Goal: Task Accomplishment & Management: Manage account settings

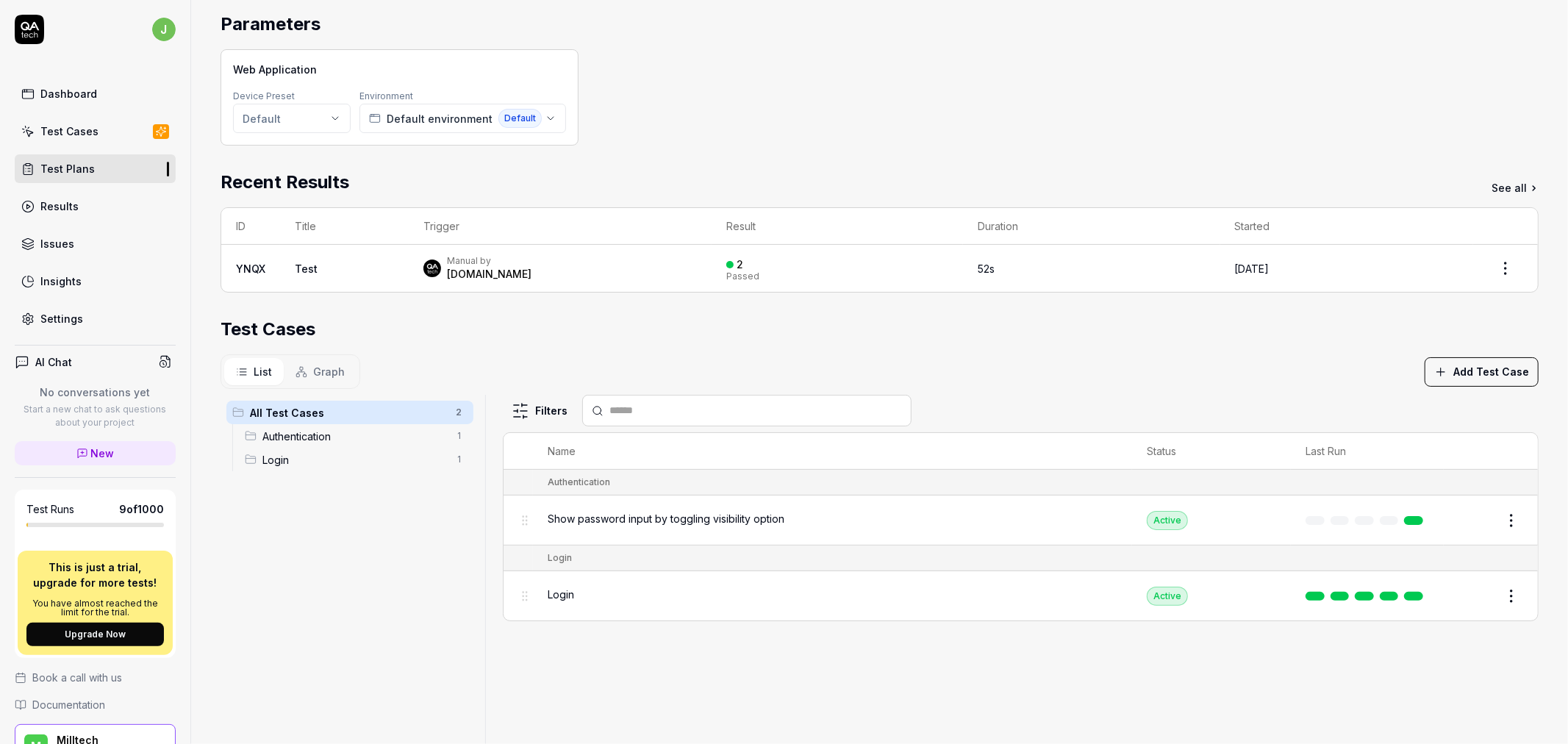
scroll to position [258, 0]
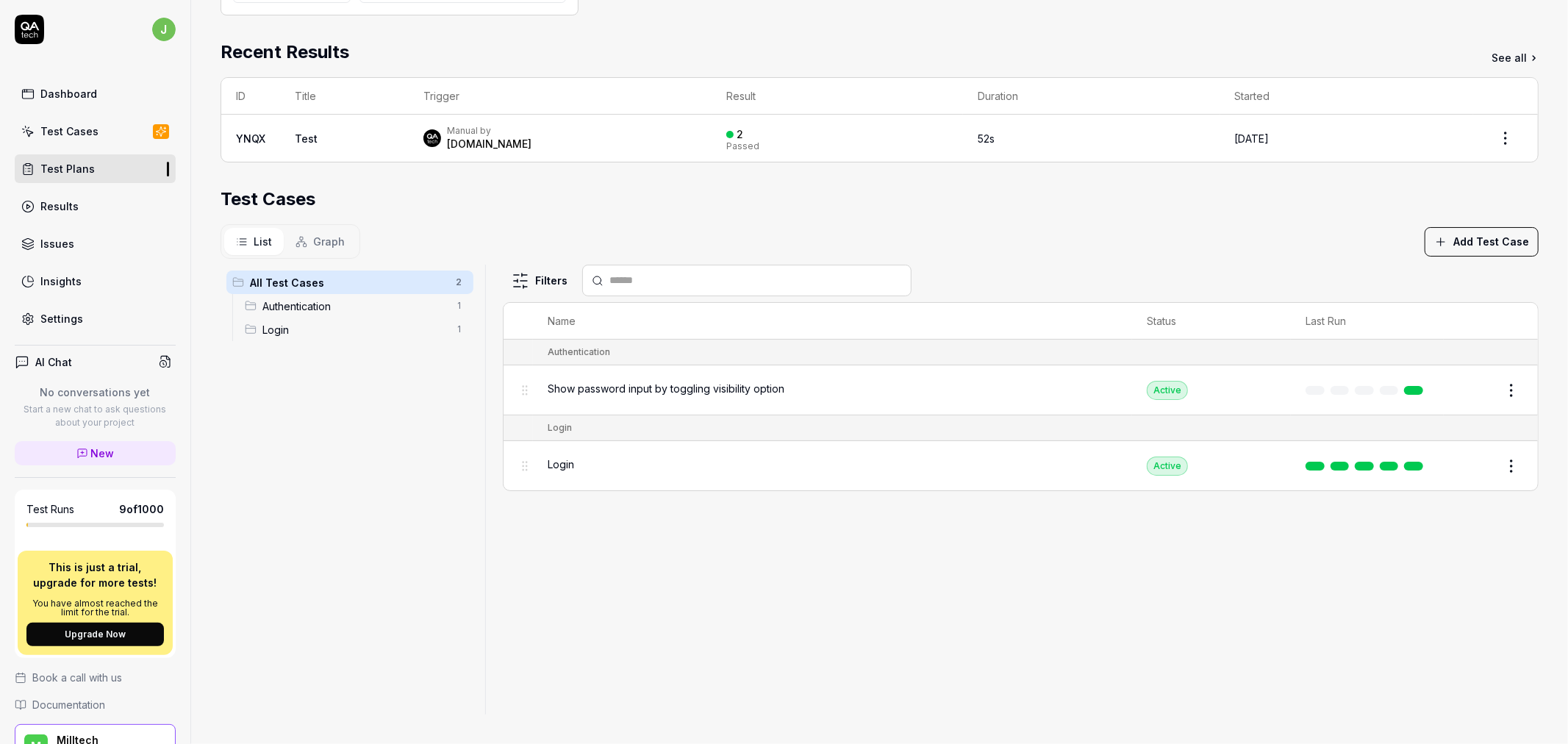
click at [627, 384] on span "Show password input by toggling visibility option" at bounding box center [666, 389] width 236 height 15
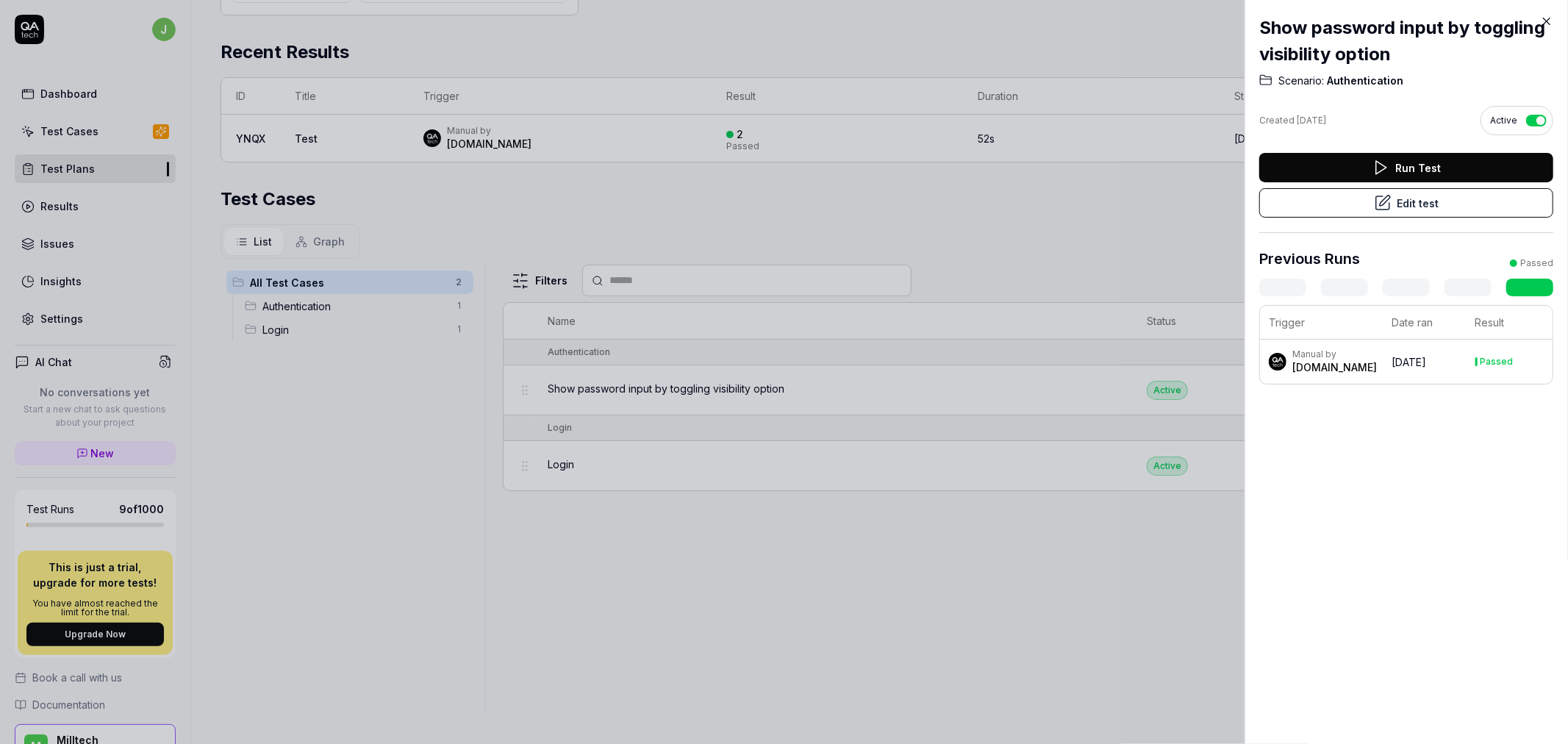
click at [1552, 20] on icon at bounding box center [1546, 21] width 13 height 13
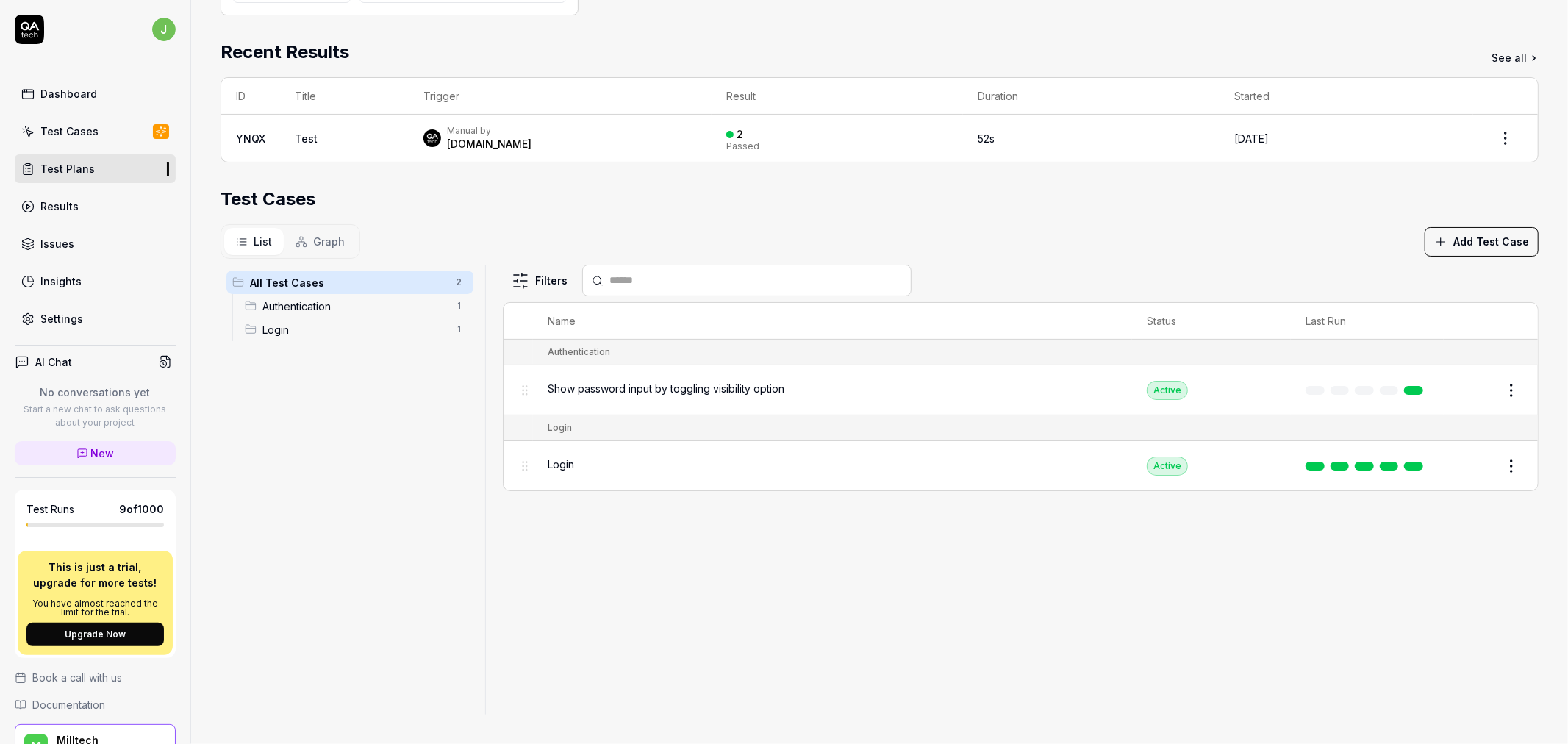
click at [666, 467] on div "Login" at bounding box center [832, 464] width 569 height 15
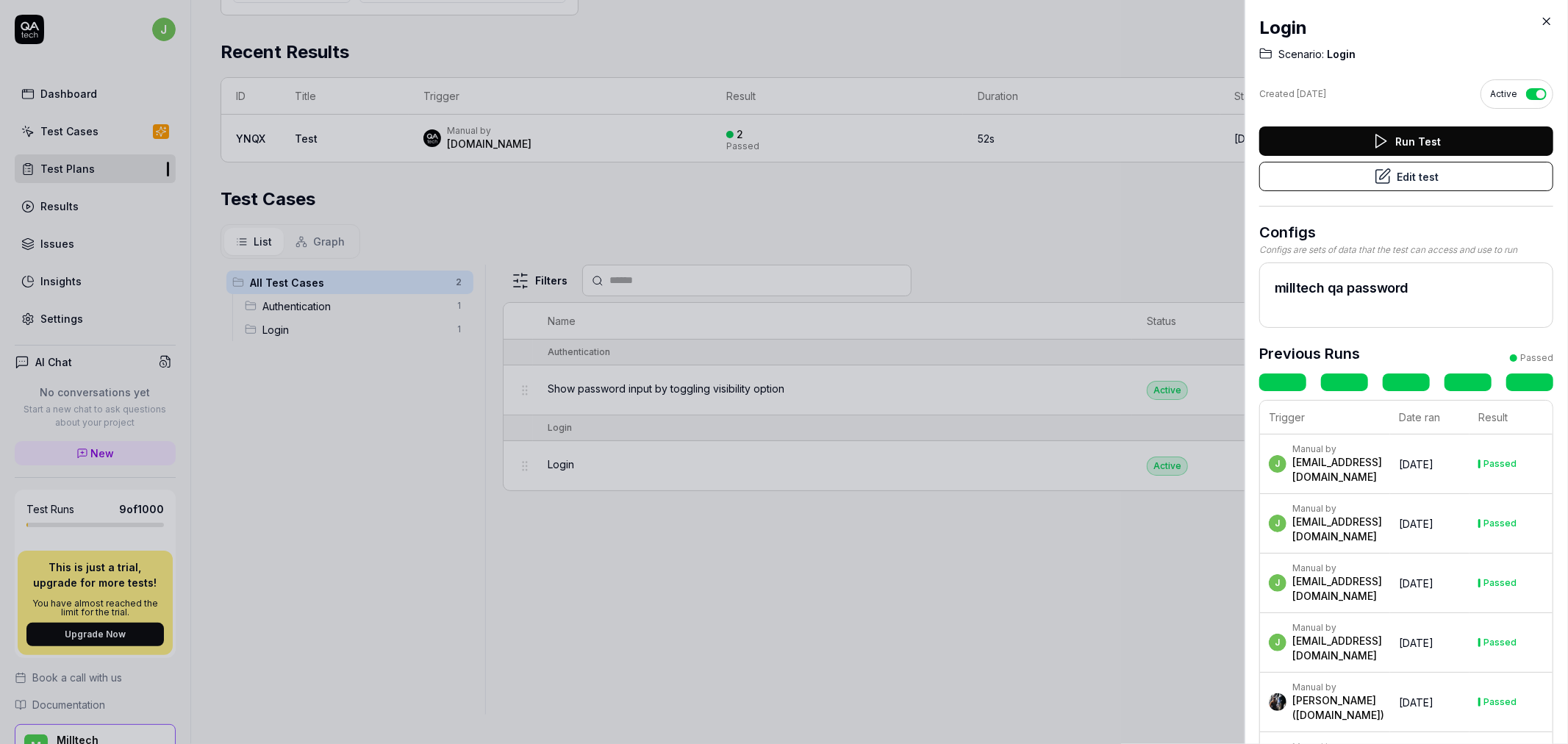
click at [1444, 148] on button "Run Test" at bounding box center [1405, 141] width 294 height 29
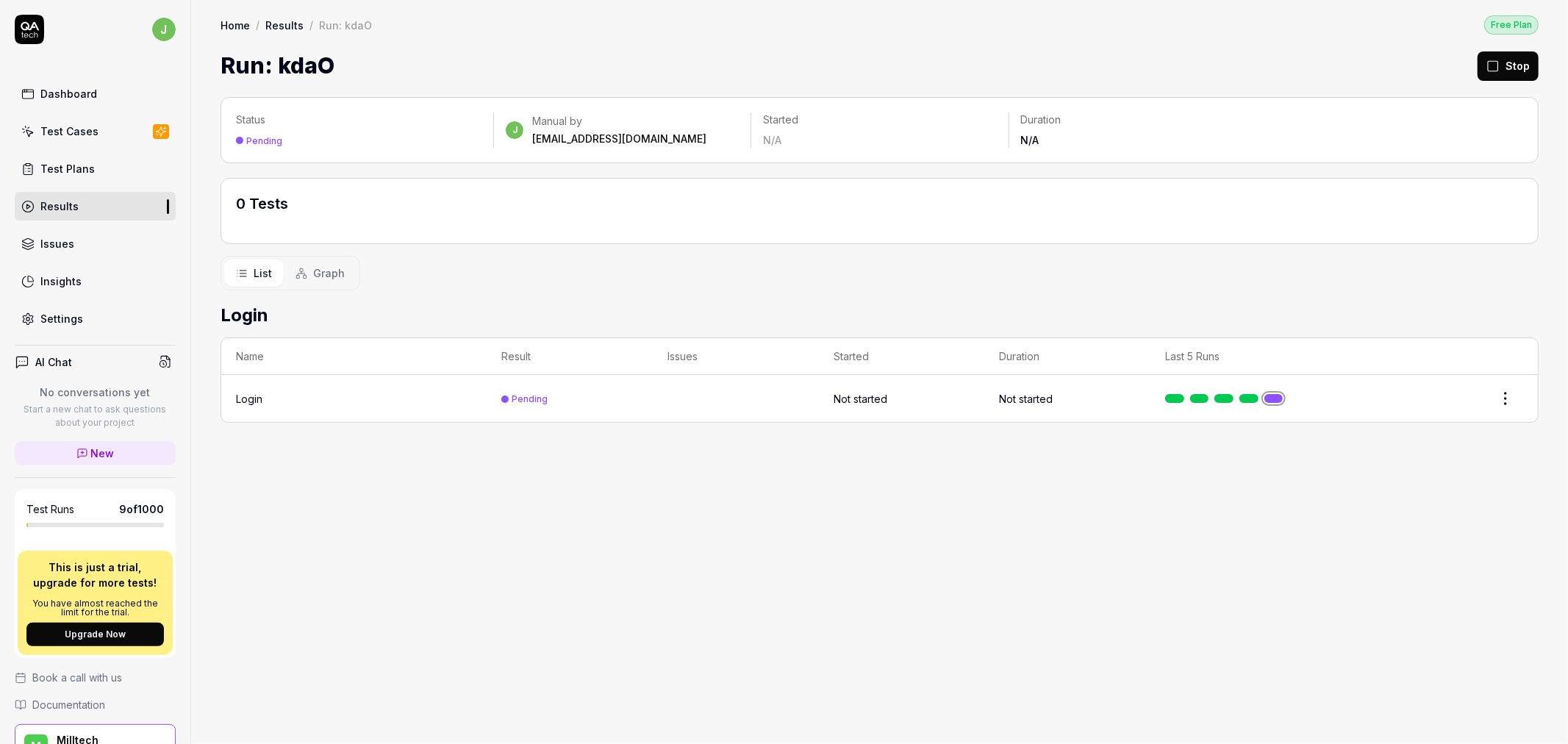
click at [86, 129] on div "Test Cases" at bounding box center [69, 131] width 58 height 15
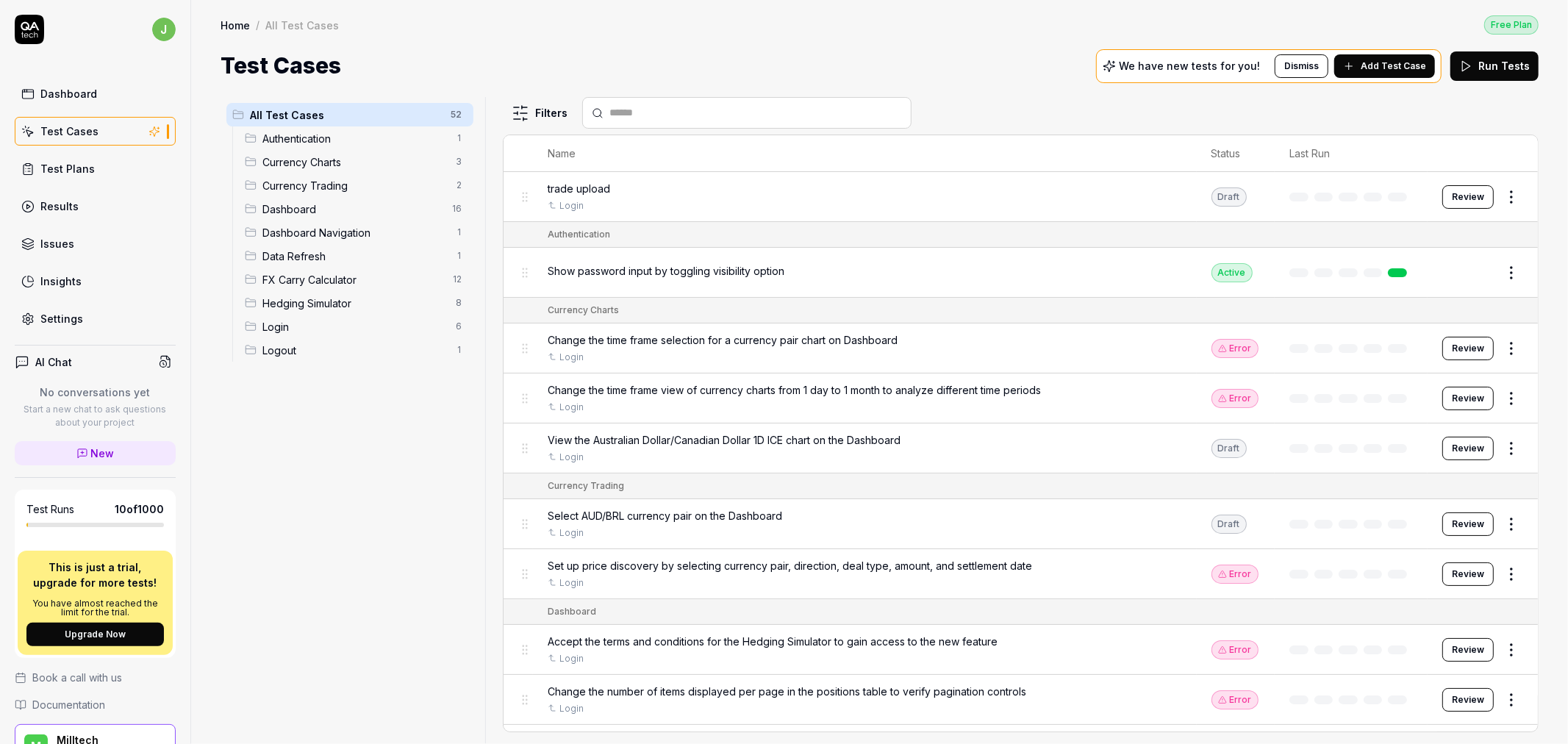
click at [1448, 196] on button "Review" at bounding box center [1468, 196] width 51 height 23
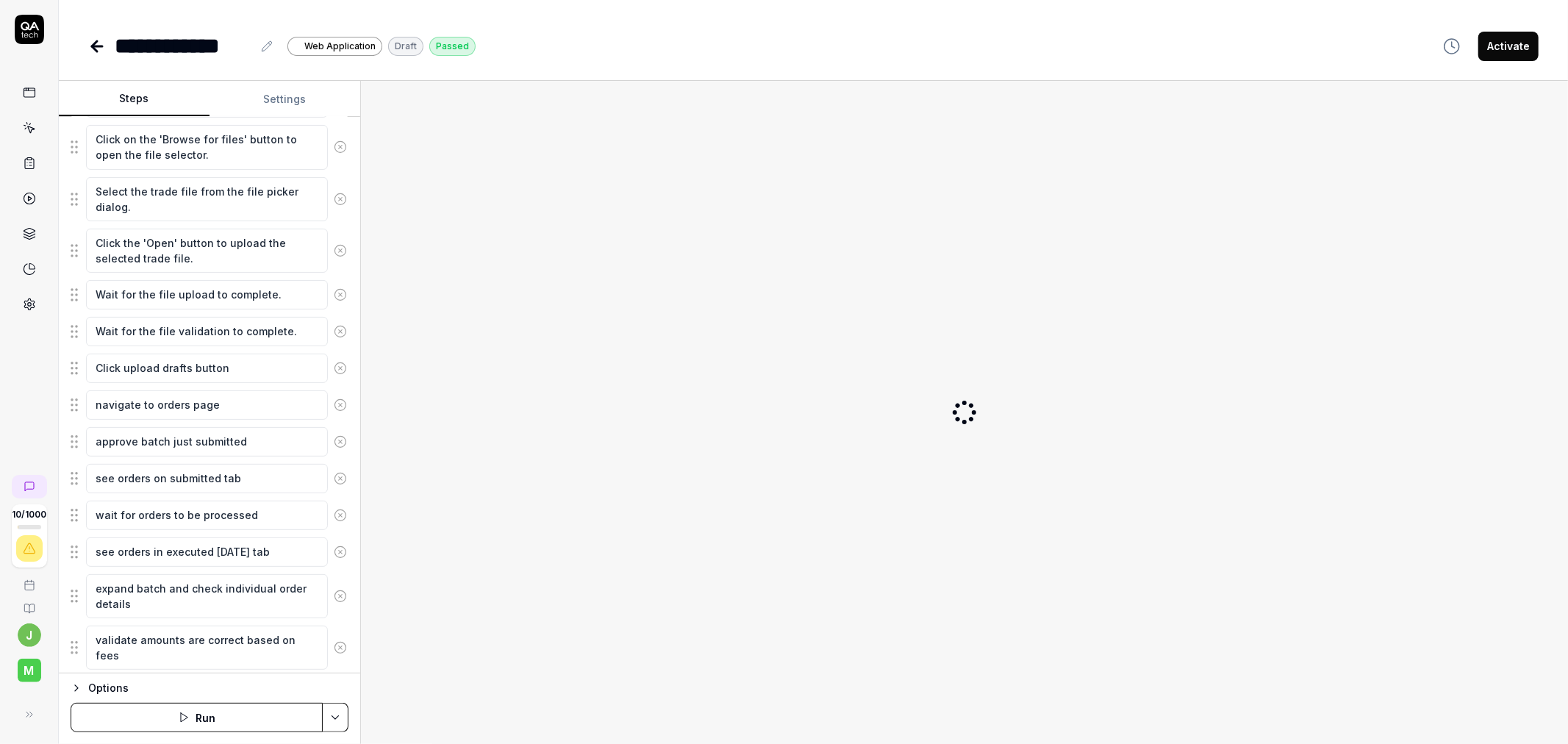
scroll to position [396, 0]
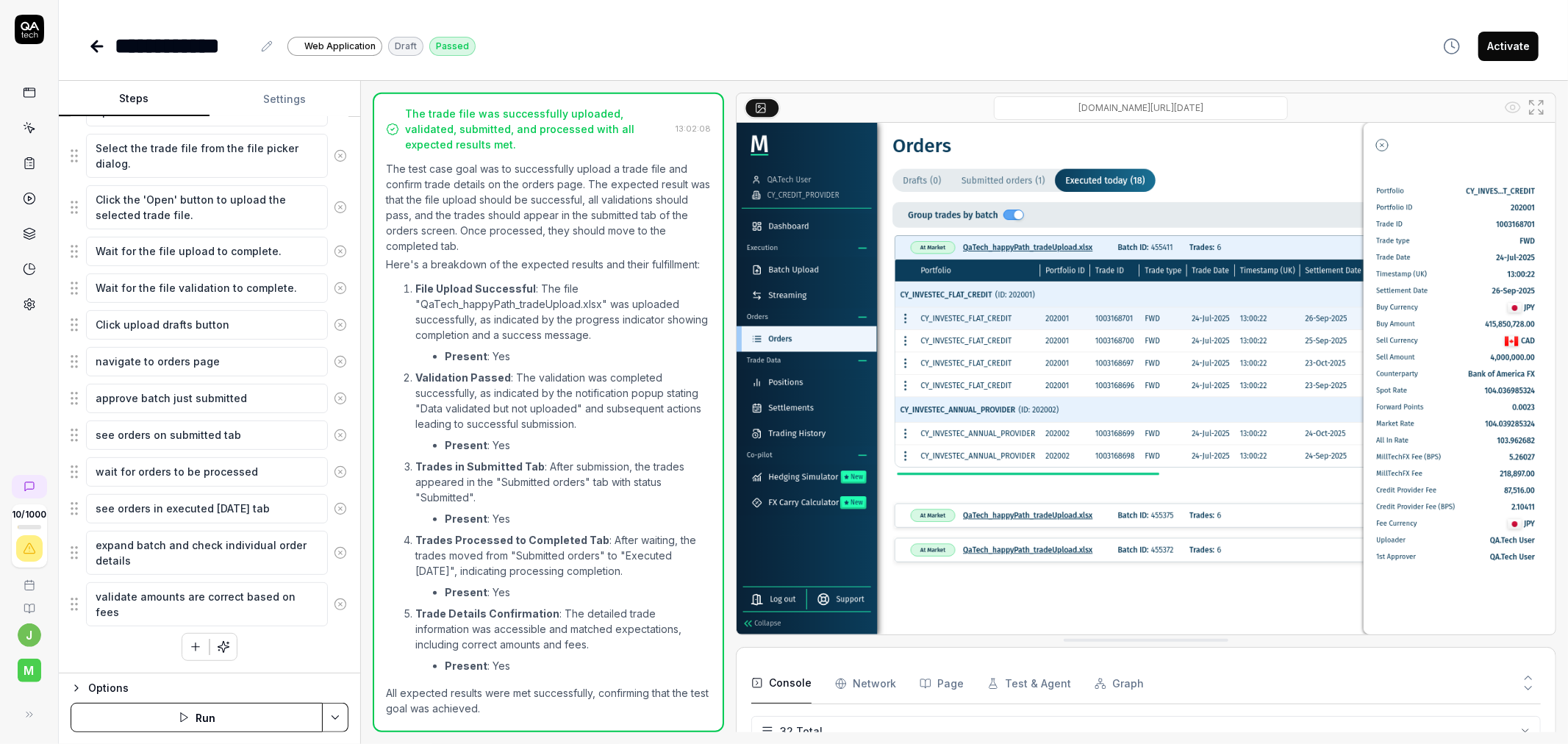
scroll to position [857, 0]
click at [840, 684] on icon "button" at bounding box center [840, 683] width 3 height 9
drag, startPoint x: 947, startPoint y: 649, endPoint x: 857, endPoint y: 697, distance: 102.0
click at [945, 649] on div "Console Network Page Test & Agent Graph" at bounding box center [1146, 758] width 820 height 221
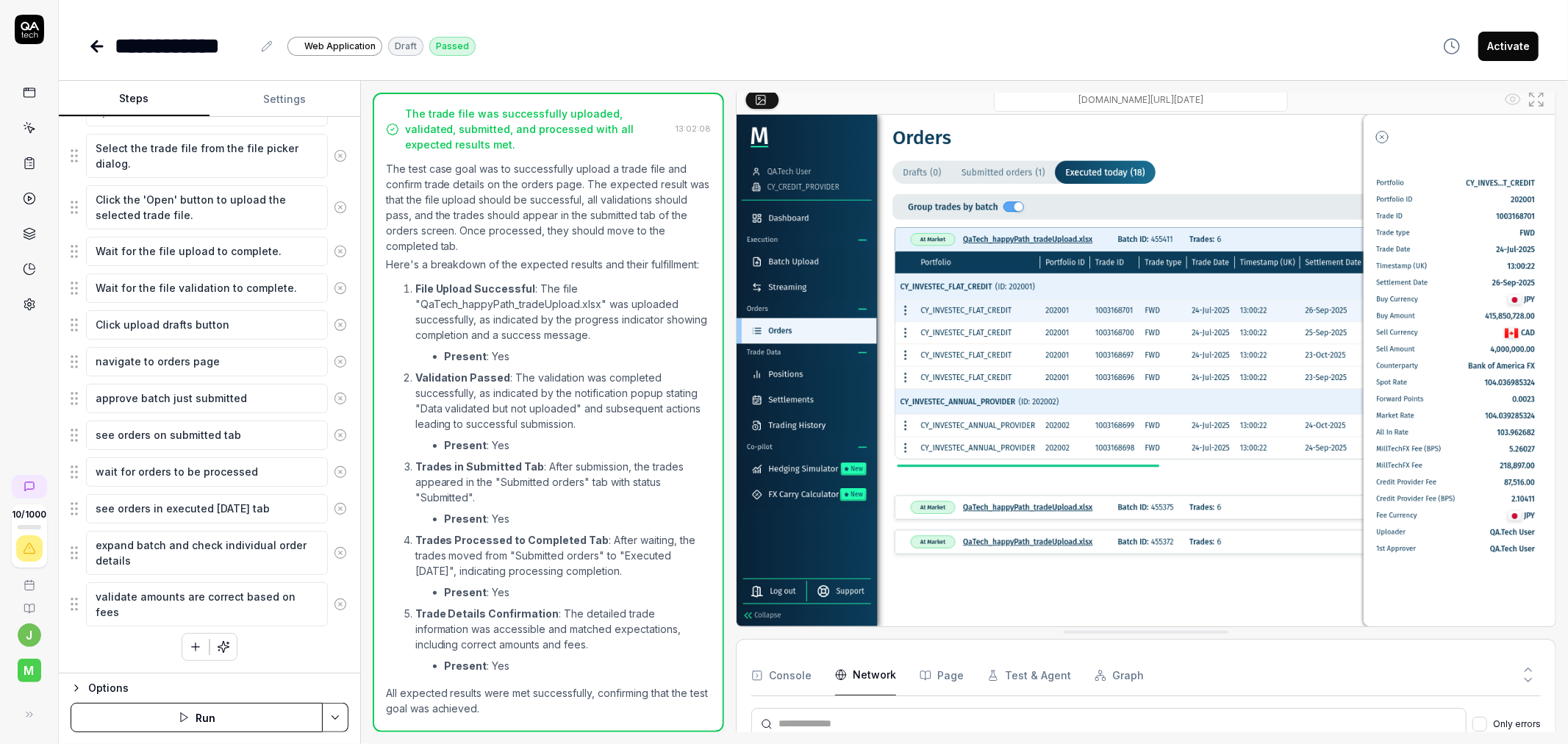
scroll to position [4461, 0]
drag, startPoint x: 1529, startPoint y: 670, endPoint x: 1524, endPoint y: 609, distance: 61.2
click at [1524, 609] on div "[DOMAIN_NAME][URL][DATE] Console Network Page Test & Agent Graph Only errors Ti…" at bounding box center [1146, 412] width 820 height 640
click at [1527, 674] on icon at bounding box center [1527, 680] width 13 height 13
click at [1532, 664] on icon at bounding box center [1527, 670] width 13 height 13
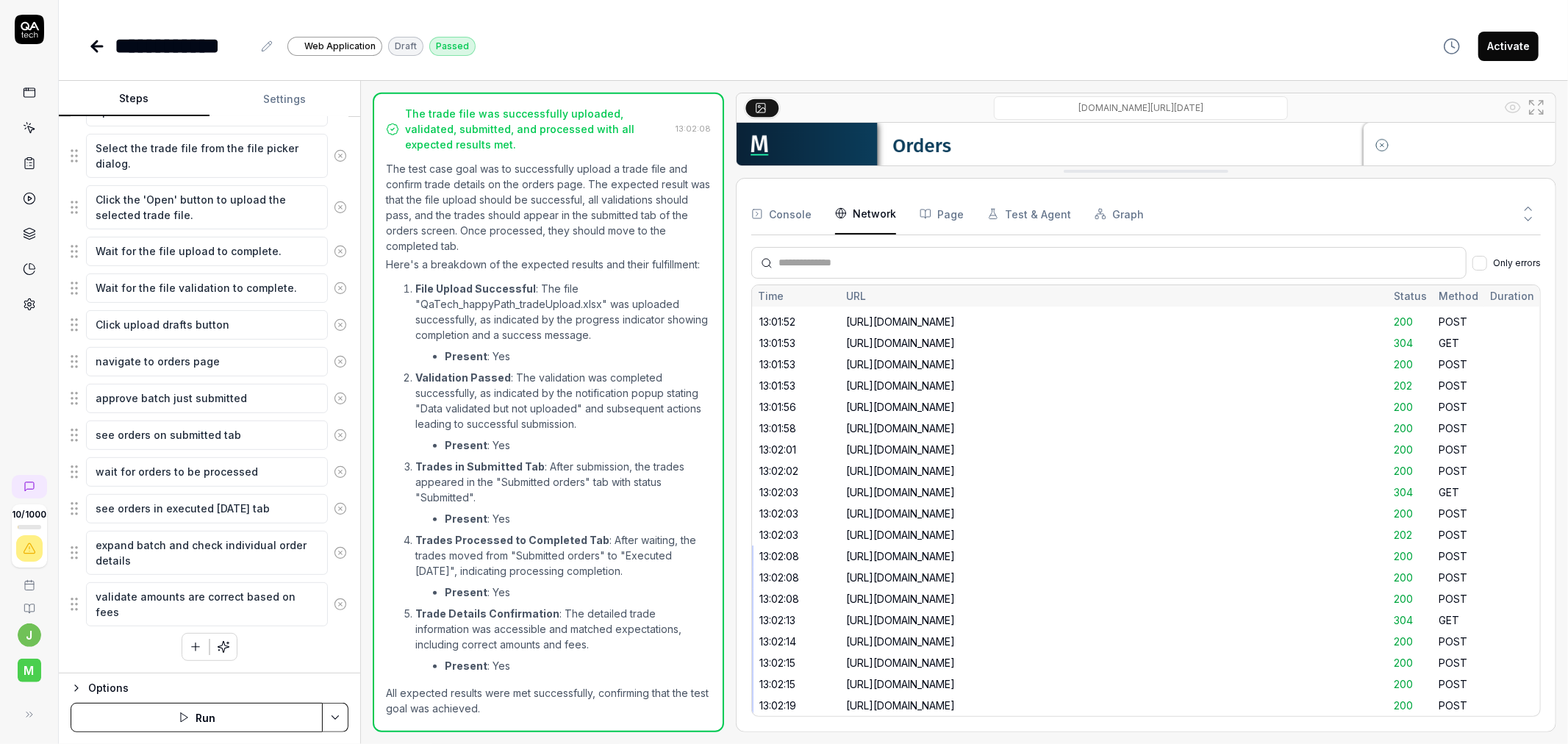
scroll to position [0, 0]
click at [1309, 336] on div "[URL][DOMAIN_NAME]" at bounding box center [1114, 346] width 548 height 21
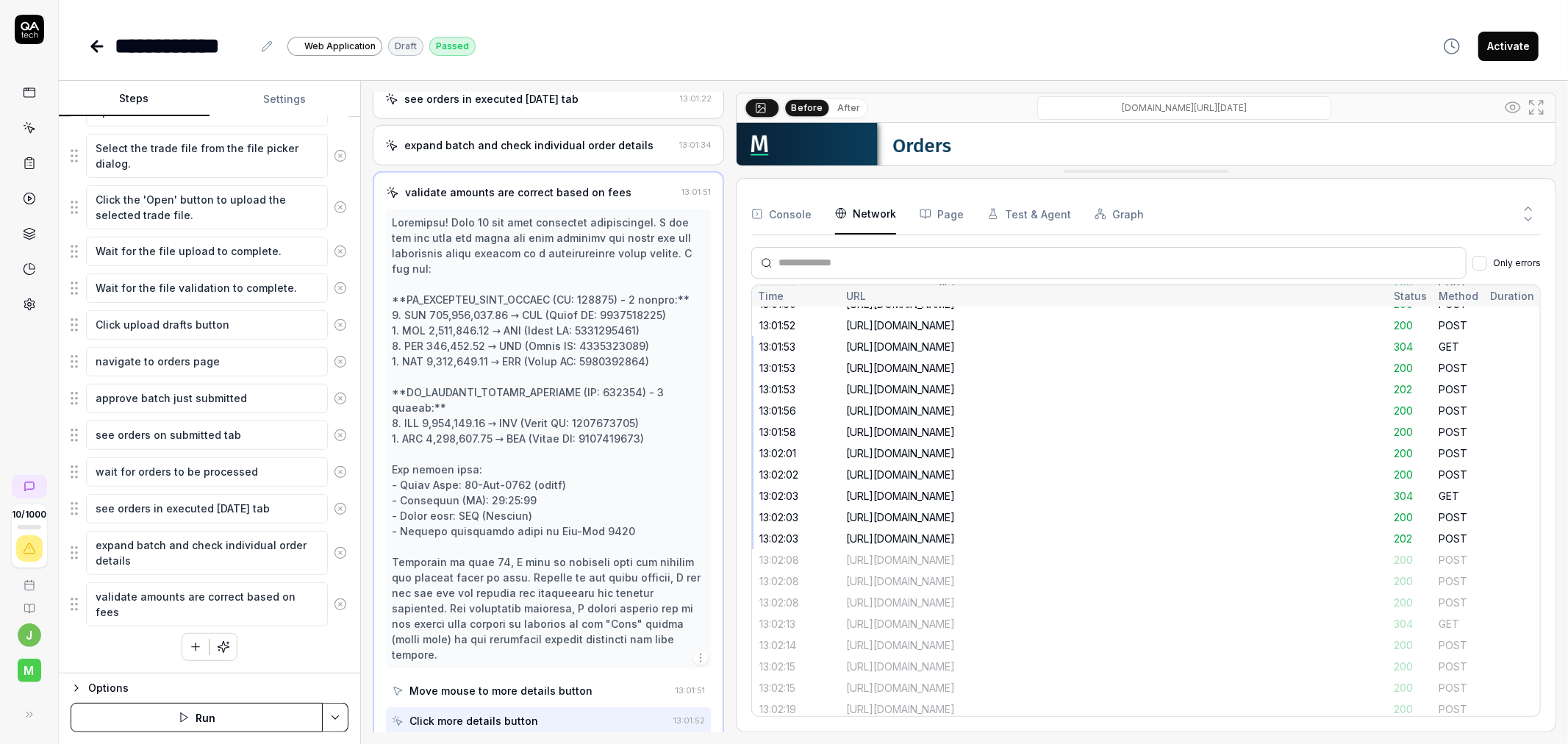
scroll to position [4128, 0]
click at [994, 318] on div "[URL][DOMAIN_NAME]" at bounding box center [1114, 326] width 536 height 15
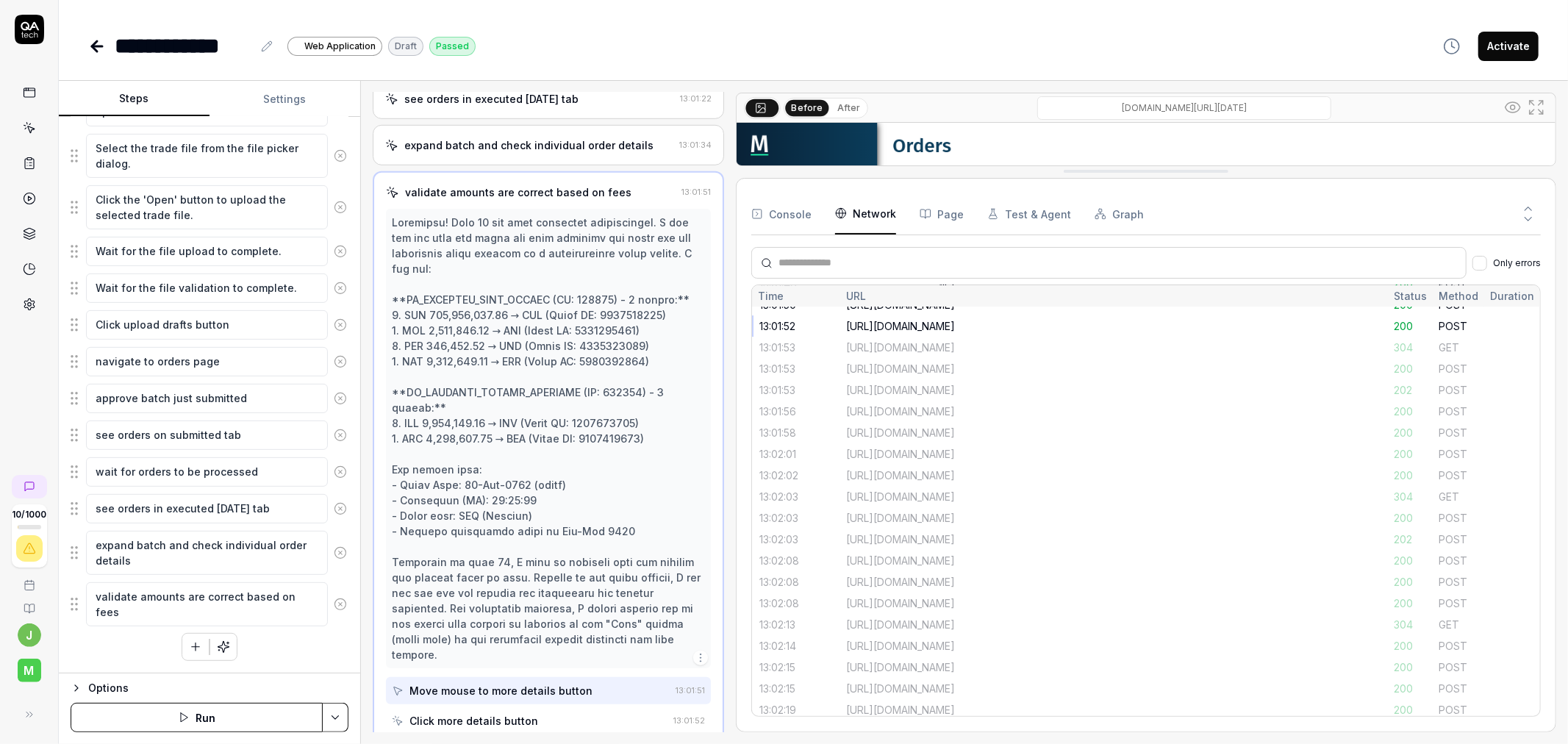
click at [980, 348] on div "[URL][DOMAIN_NAME]" at bounding box center [1114, 348] width 536 height 15
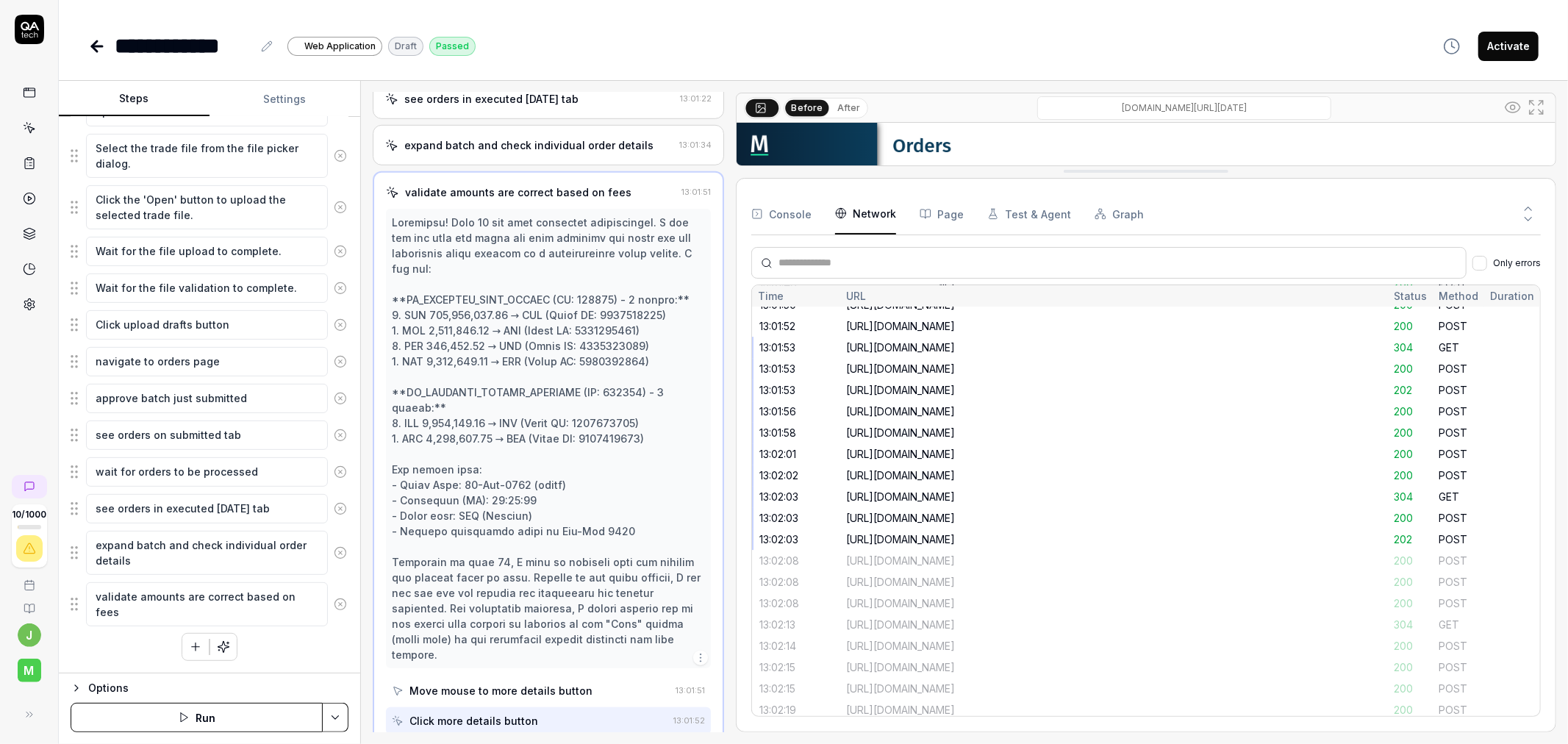
click at [989, 325] on div "[URL][DOMAIN_NAME]" at bounding box center [1114, 326] width 536 height 15
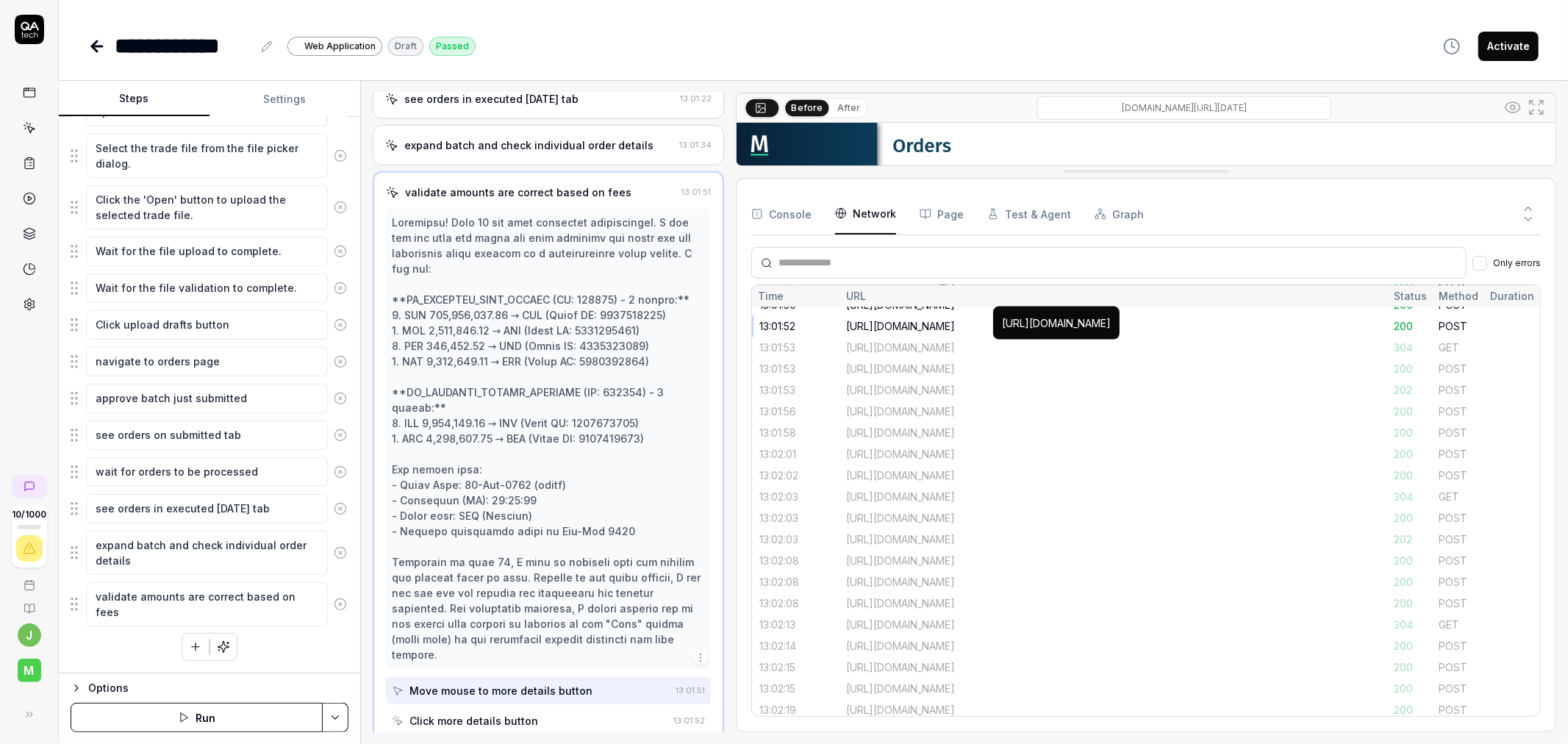
click at [980, 361] on div "[URL][DOMAIN_NAME]" at bounding box center [1114, 369] width 536 height 15
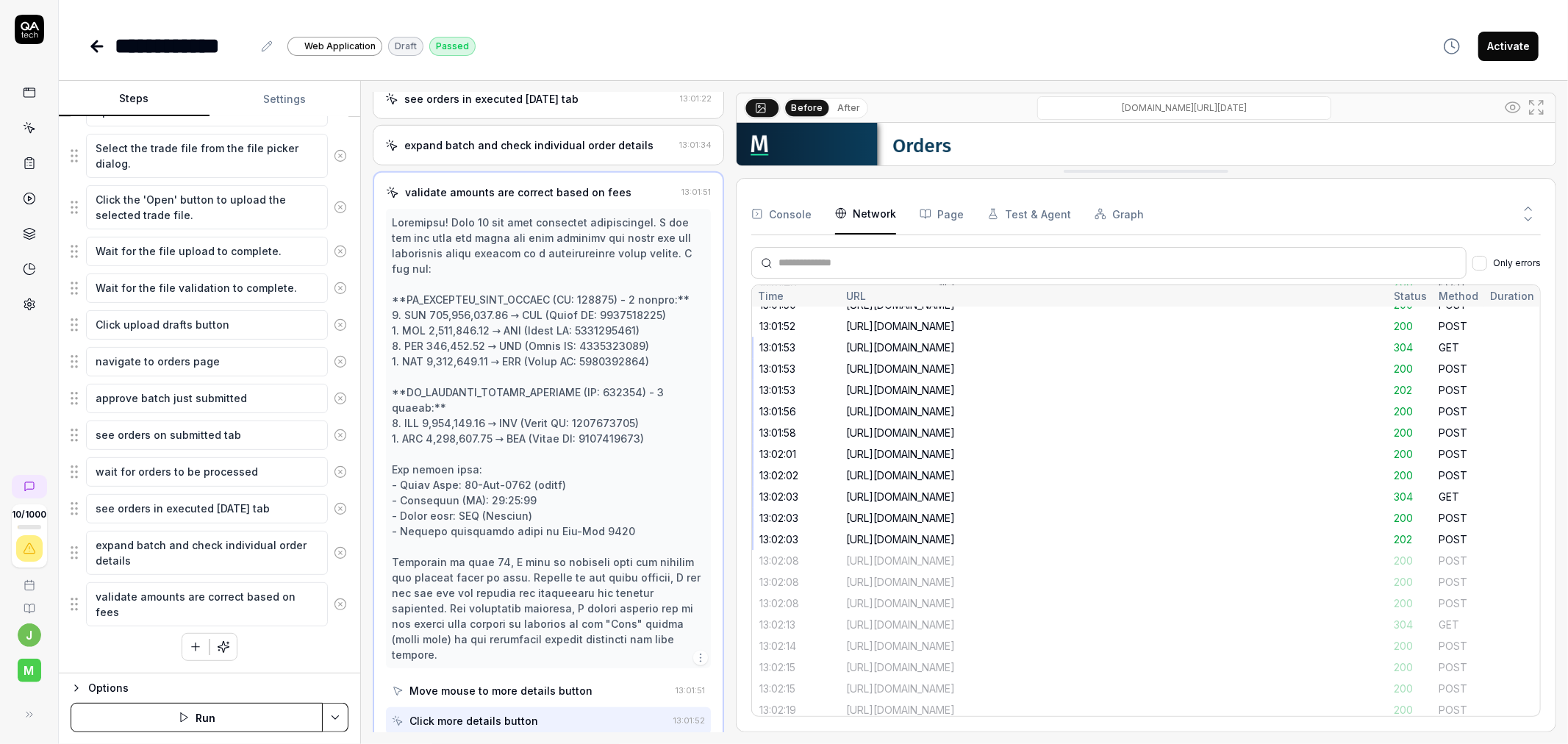
click at [780, 215] on button "Console" at bounding box center [781, 214] width 60 height 41
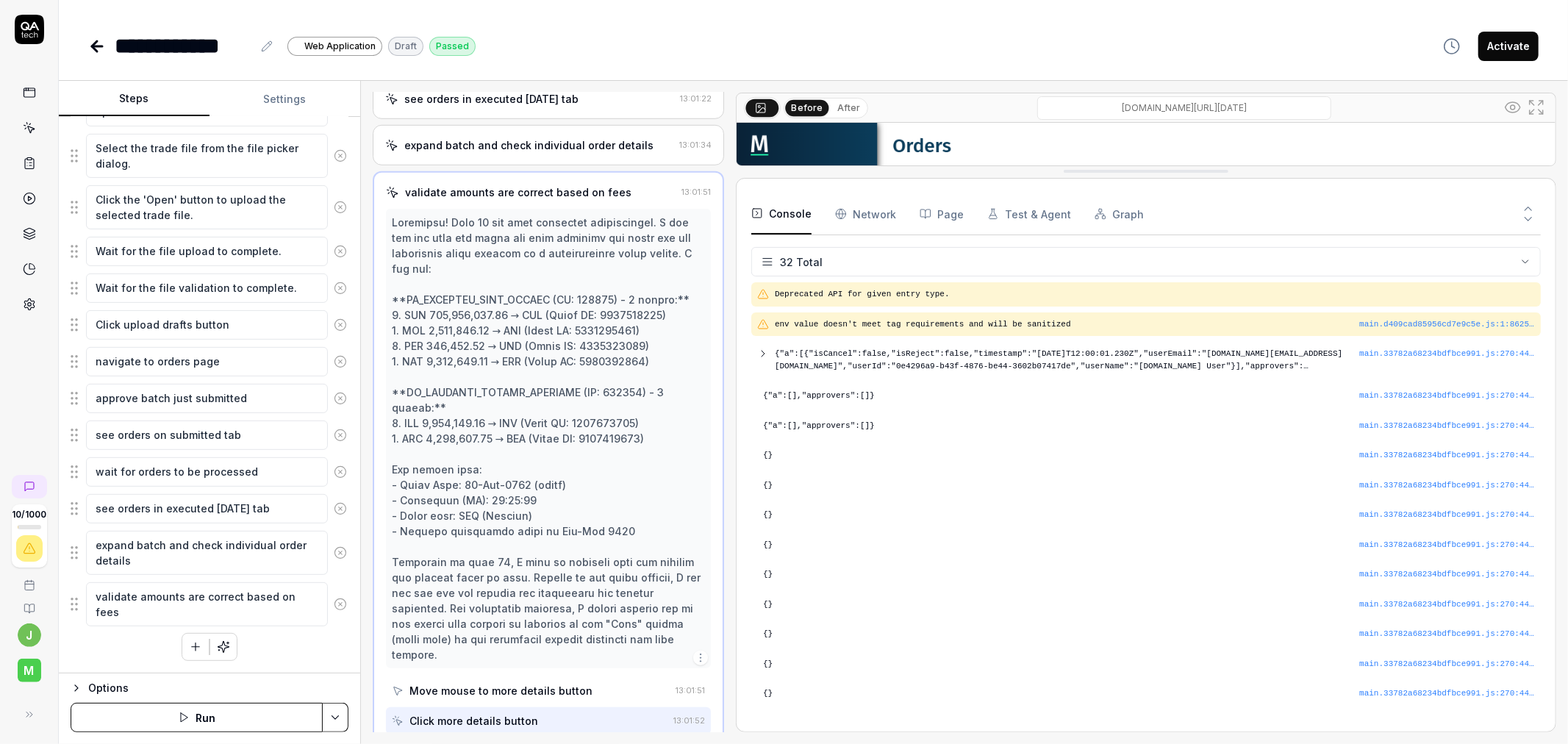
scroll to position [523, 0]
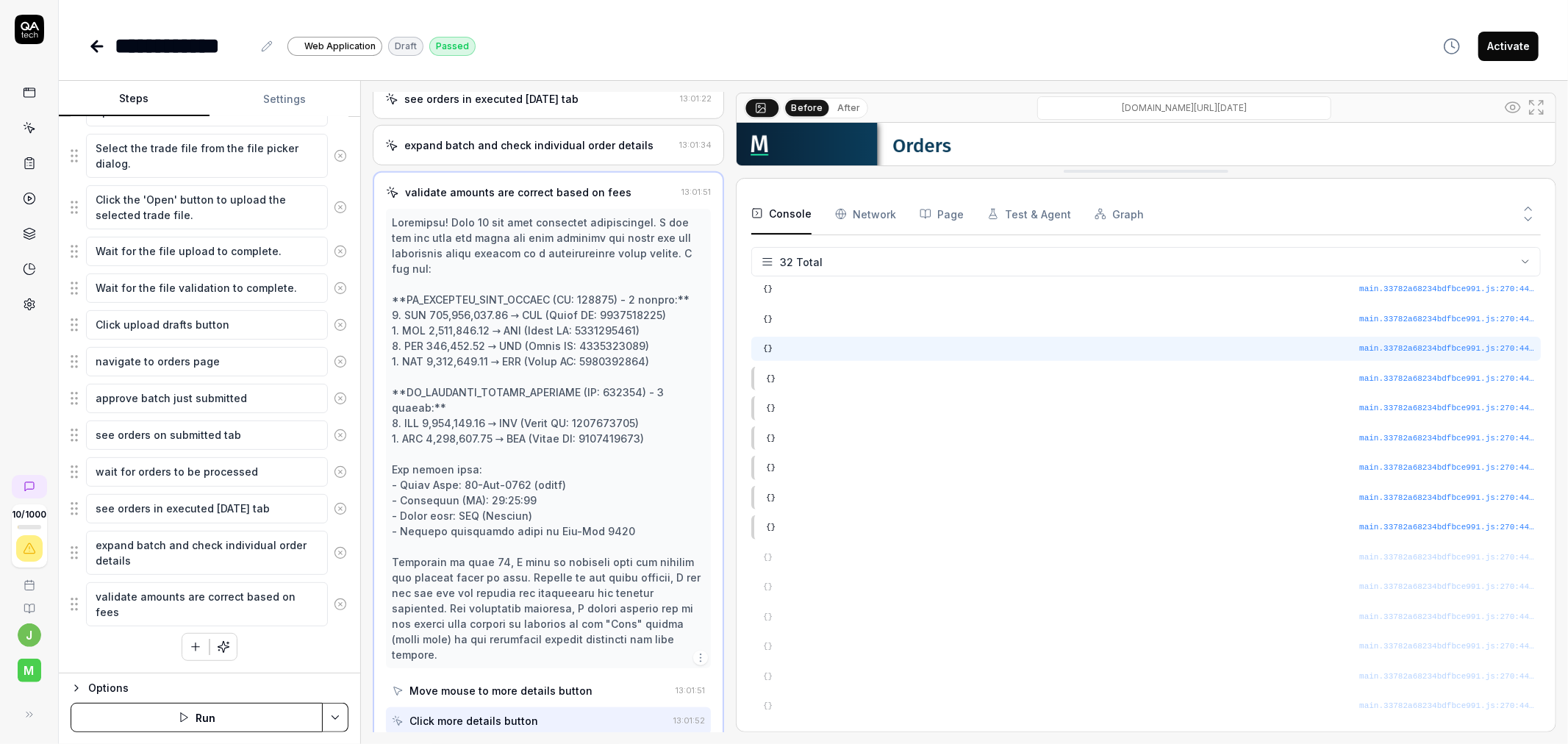
click at [777, 343] on pre "{}" at bounding box center [1149, 348] width 772 height 13
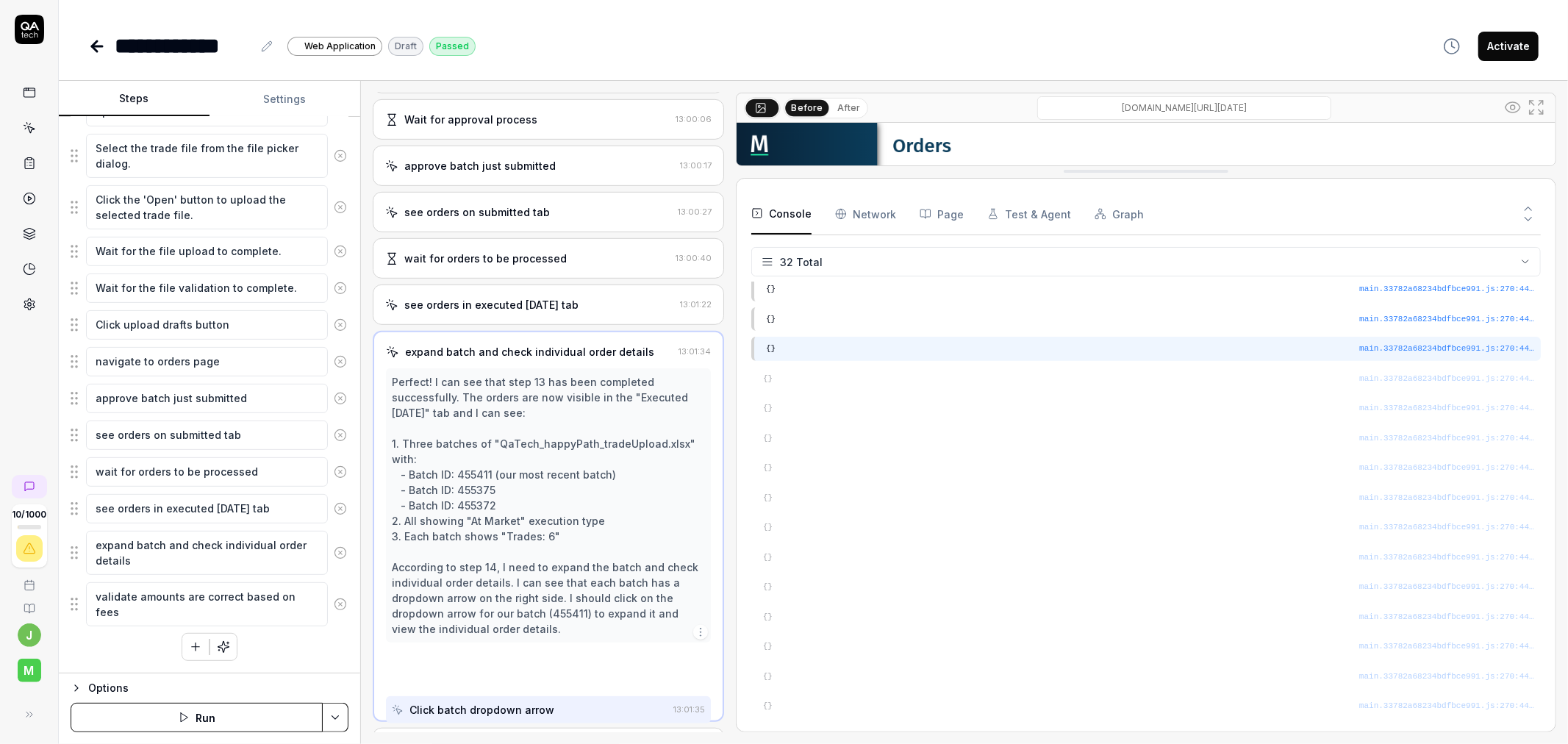
scroll to position [670, 0]
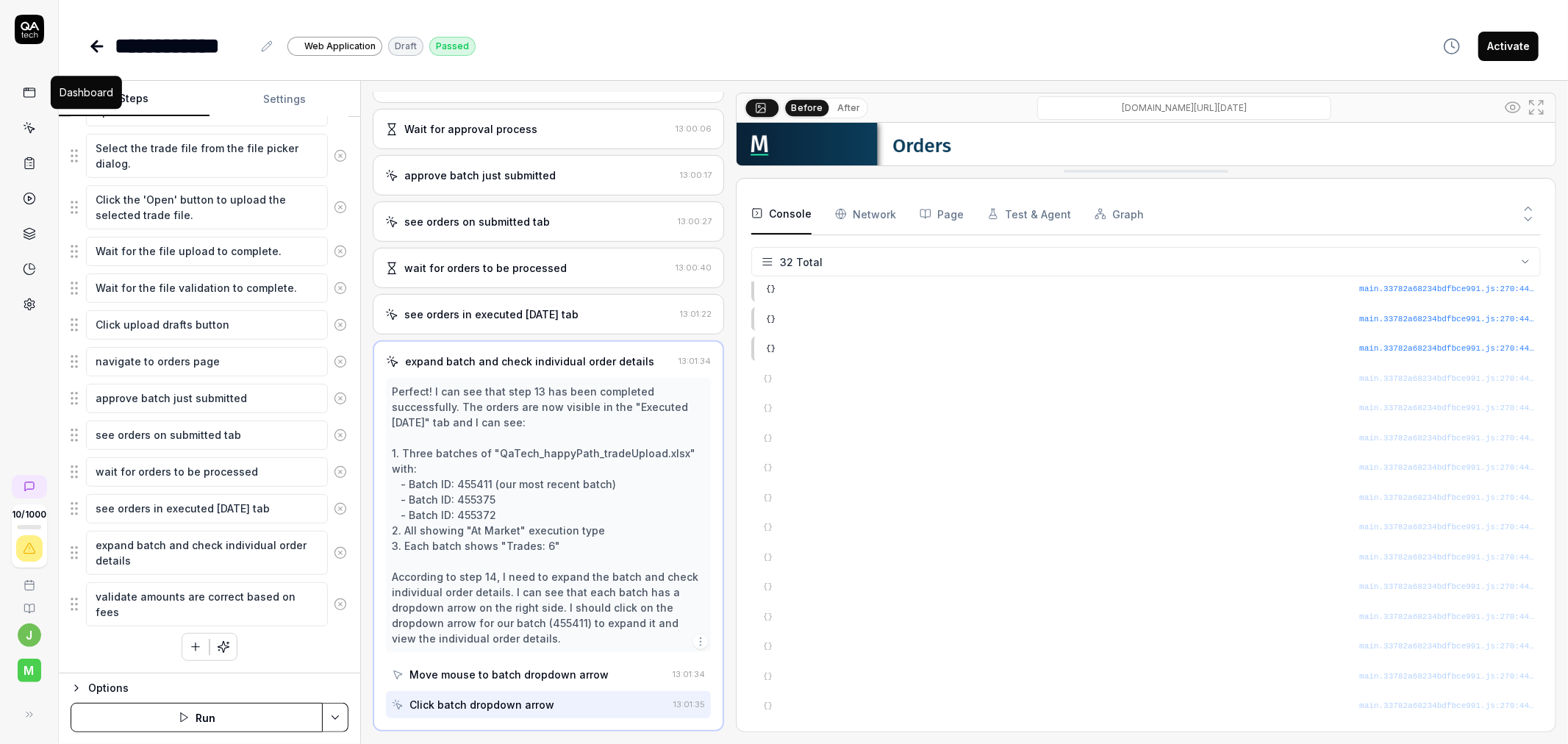
click at [25, 92] on icon at bounding box center [29, 92] width 13 height 13
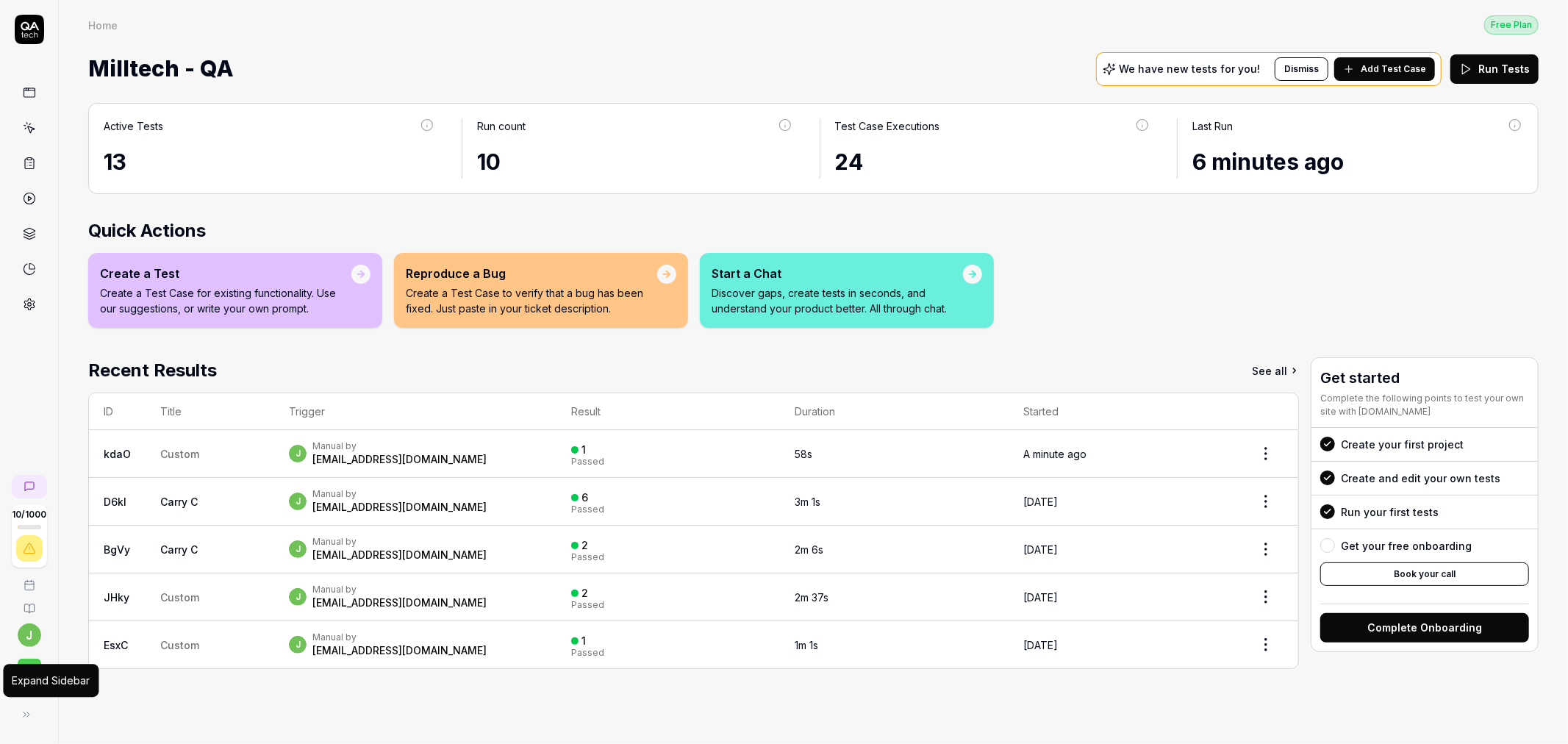
click at [21, 722] on button at bounding box center [27, 714] width 29 height 29
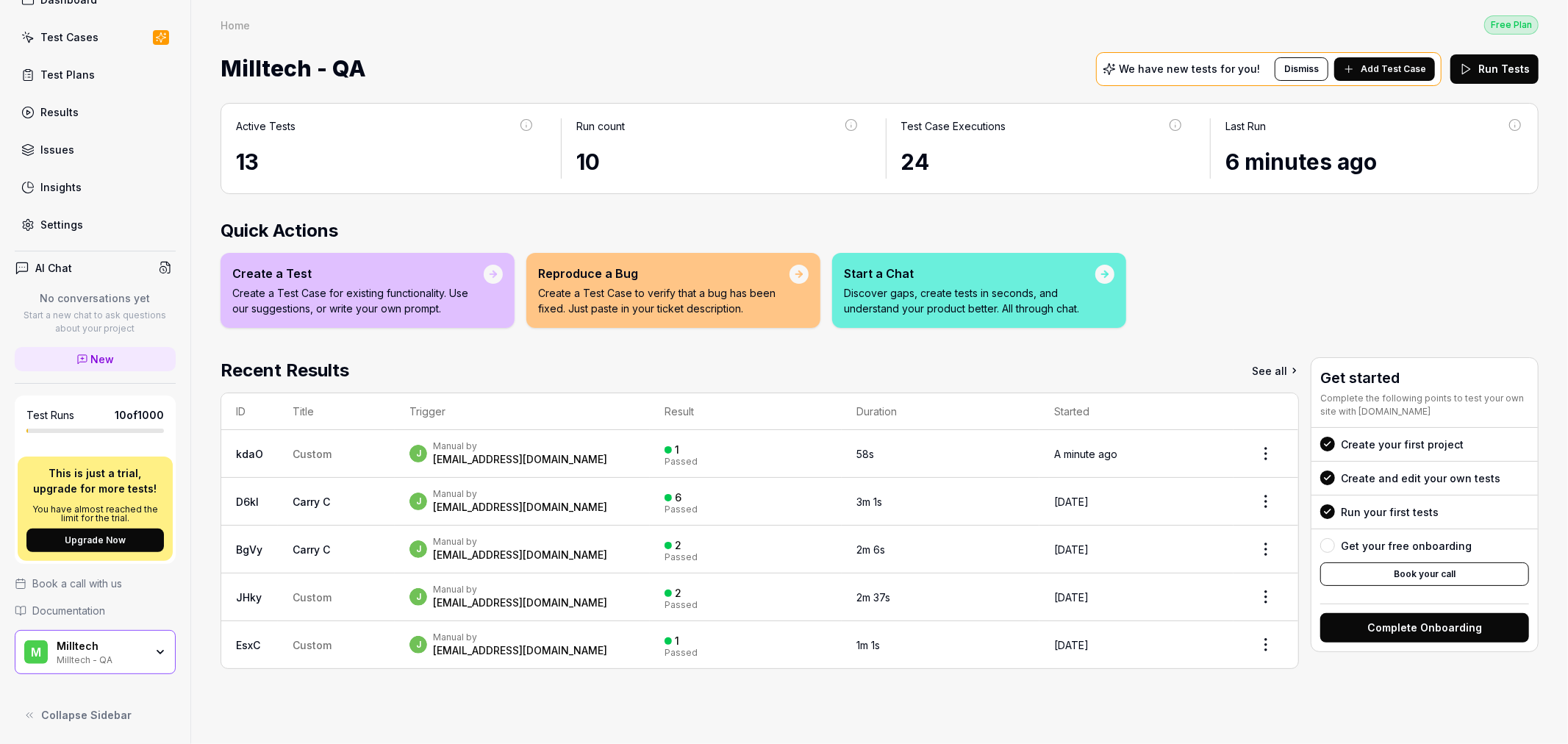
scroll to position [96, 0]
click at [86, 721] on span "Collapse Sidebar" at bounding box center [86, 714] width 91 height 15
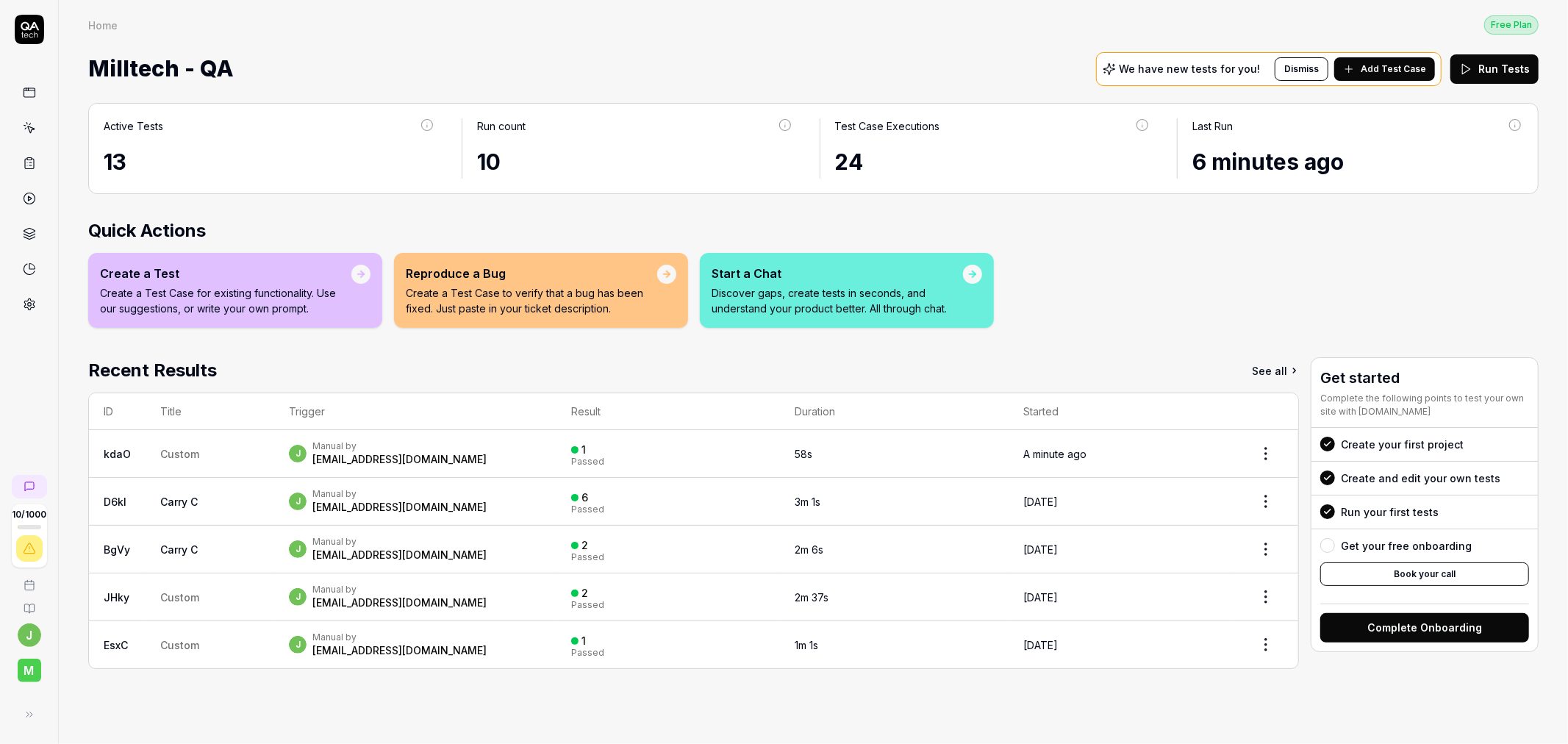
click at [31, 136] on link at bounding box center [29, 128] width 27 height 27
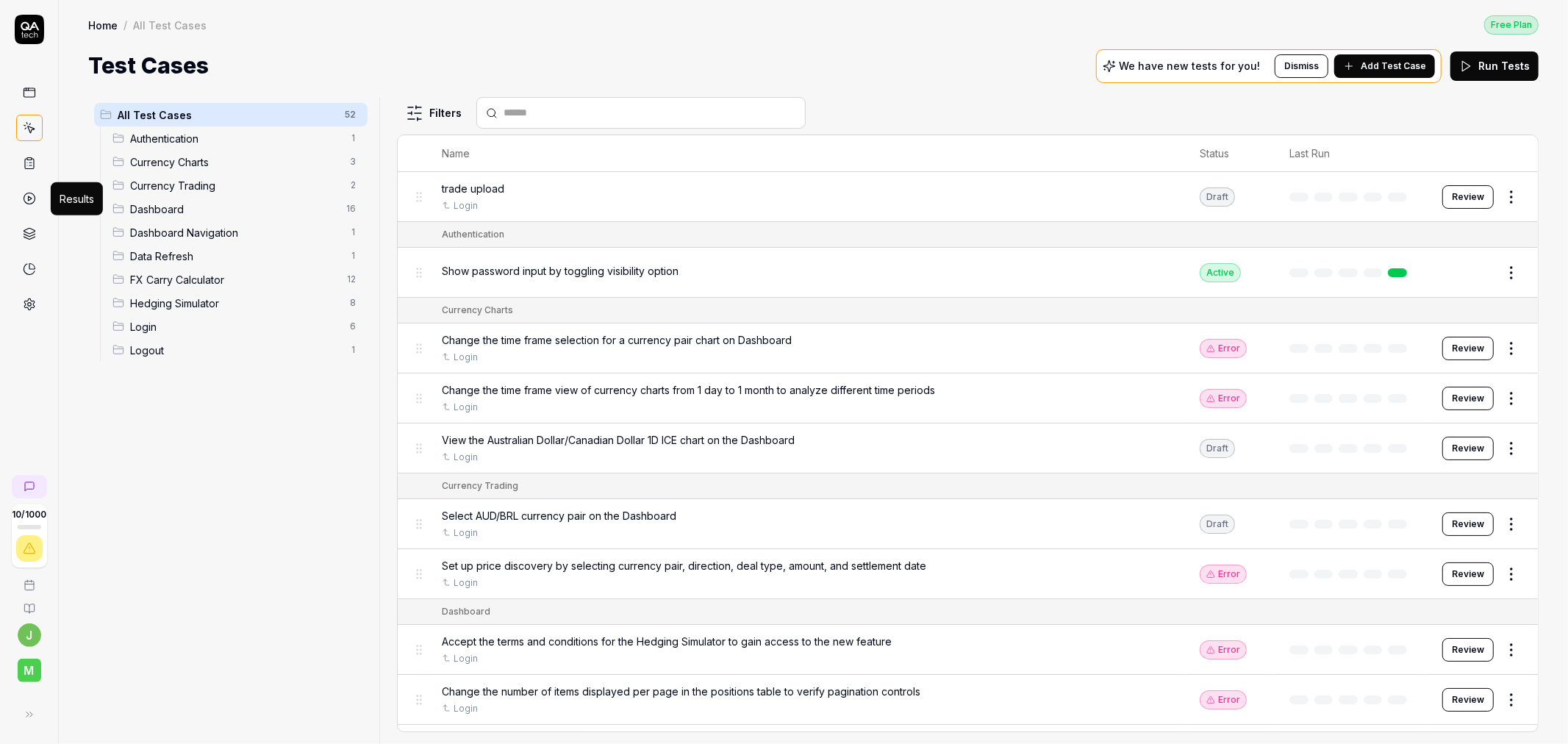
click at [33, 200] on icon at bounding box center [29, 198] width 13 height 13
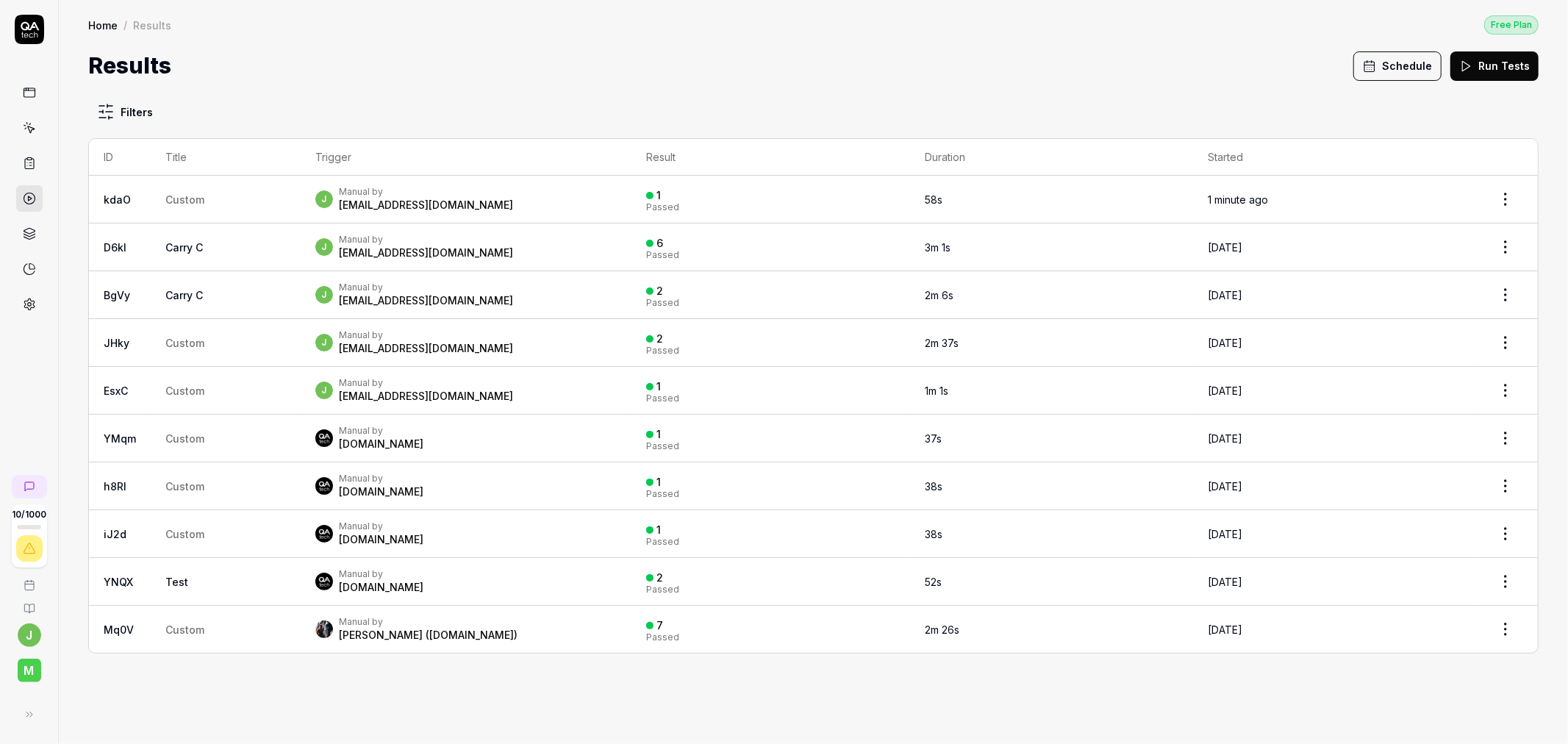
click at [21, 232] on link at bounding box center [29, 234] width 27 height 27
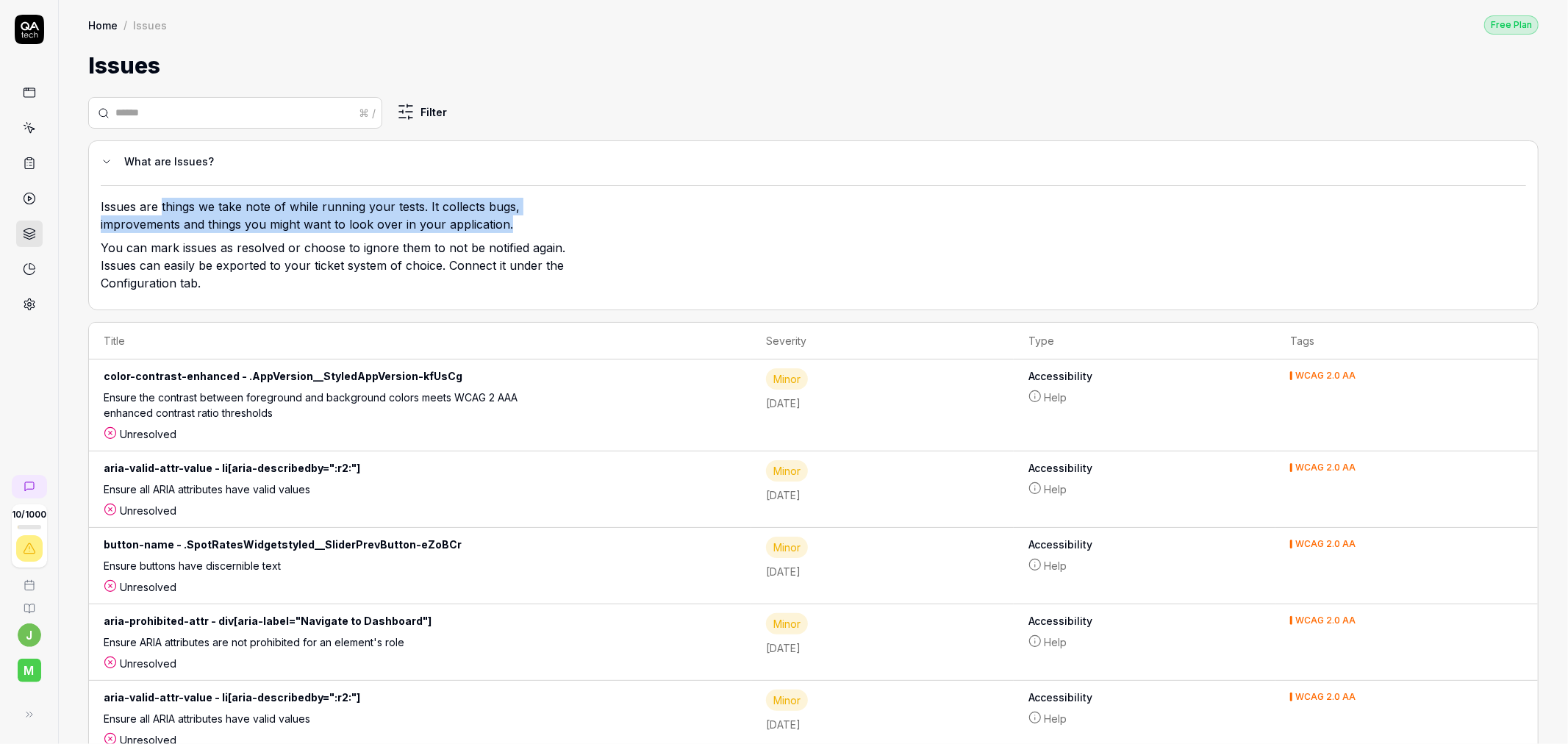
drag, startPoint x: 158, startPoint y: 211, endPoint x: 526, endPoint y: 231, distance: 368.5
click at [526, 231] on p "Issues are things we take note of while running your tests. It collects bugs, i…" at bounding box center [340, 218] width 478 height 41
click at [30, 273] on icon at bounding box center [29, 269] width 13 height 13
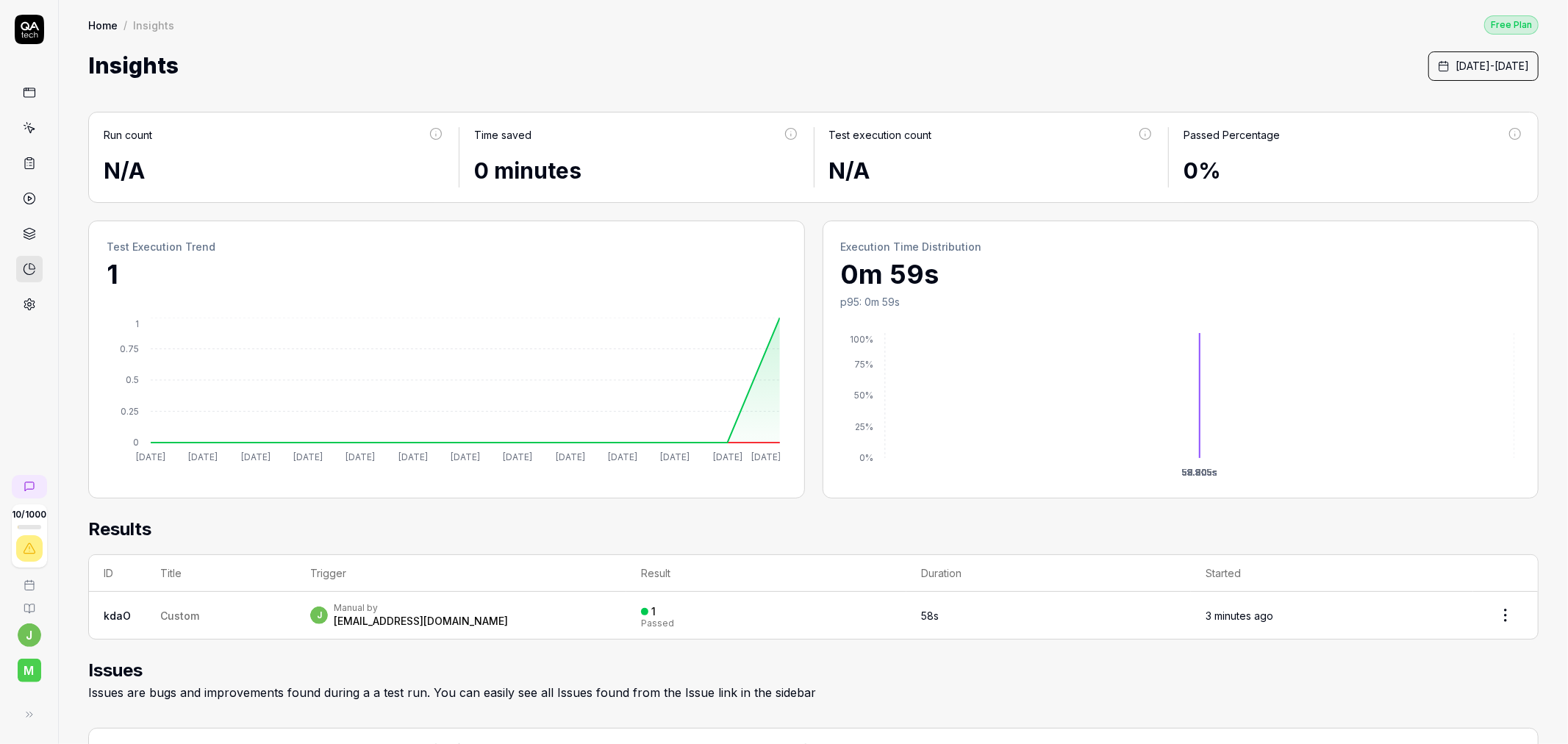
click at [1455, 70] on span "[DATE] - [DATE]" at bounding box center [1492, 66] width 74 height 15
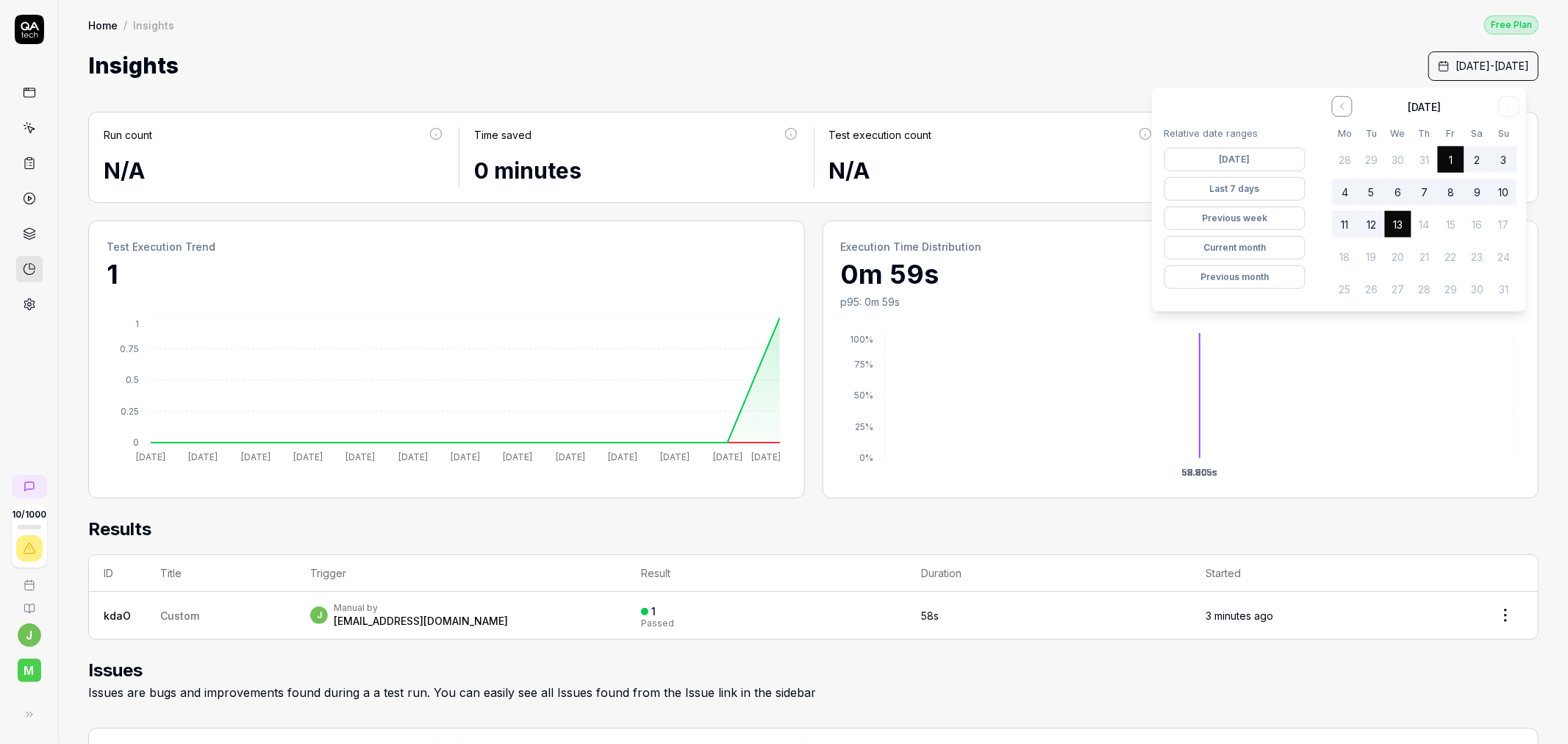
click at [25, 243] on link at bounding box center [29, 234] width 27 height 27
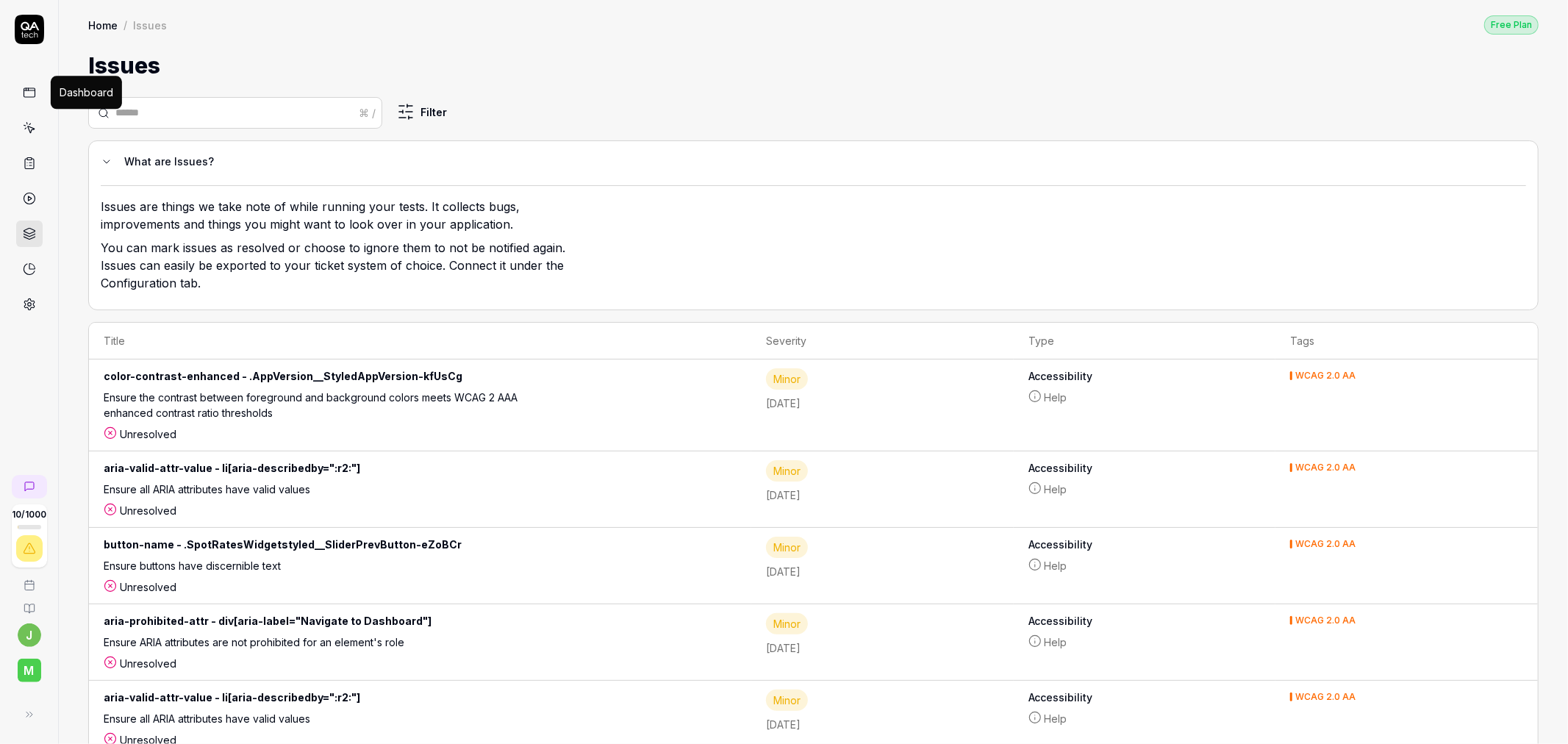
click at [27, 96] on icon at bounding box center [29, 92] width 13 height 13
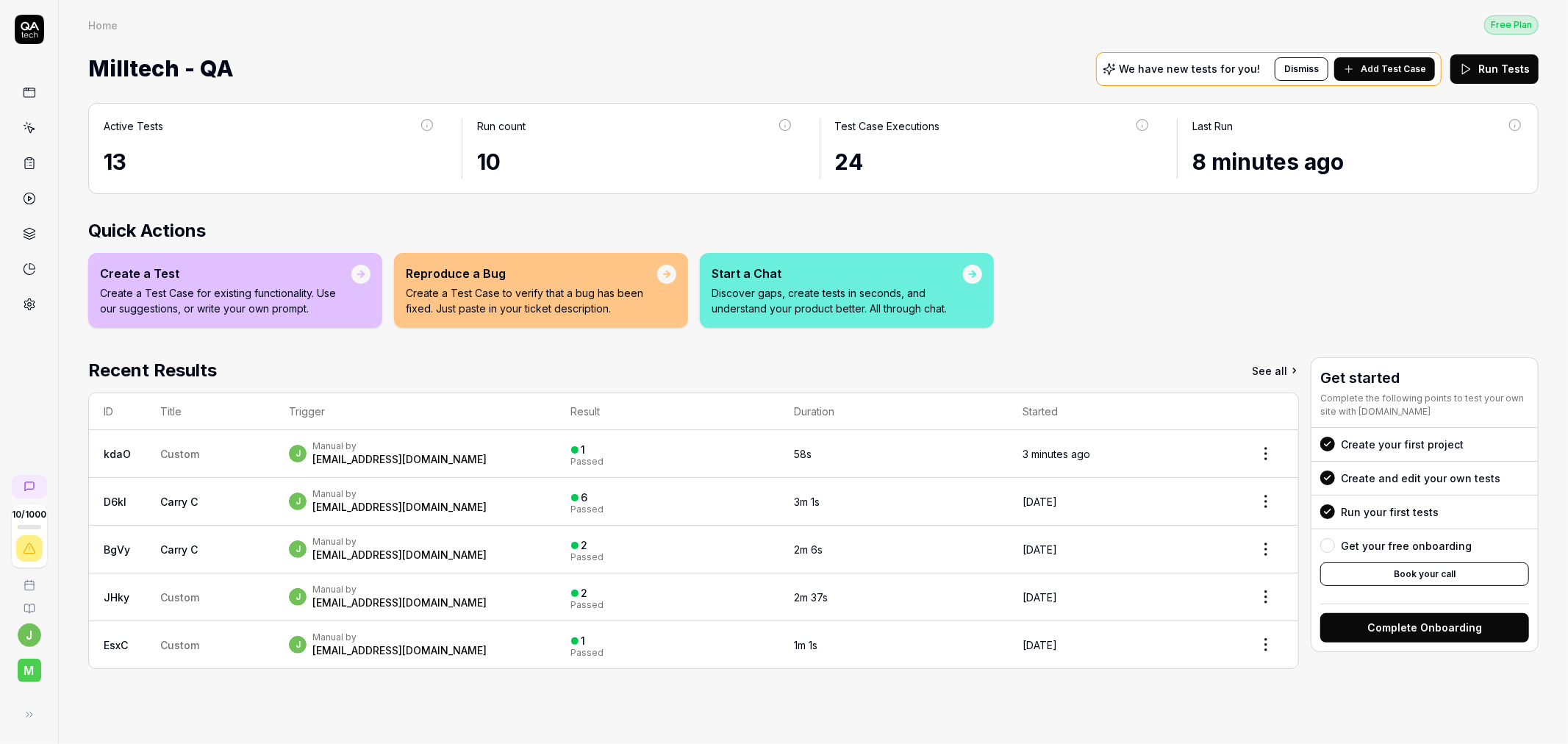
click at [520, 278] on div "Reproduce a Bug" at bounding box center [532, 273] width 252 height 18
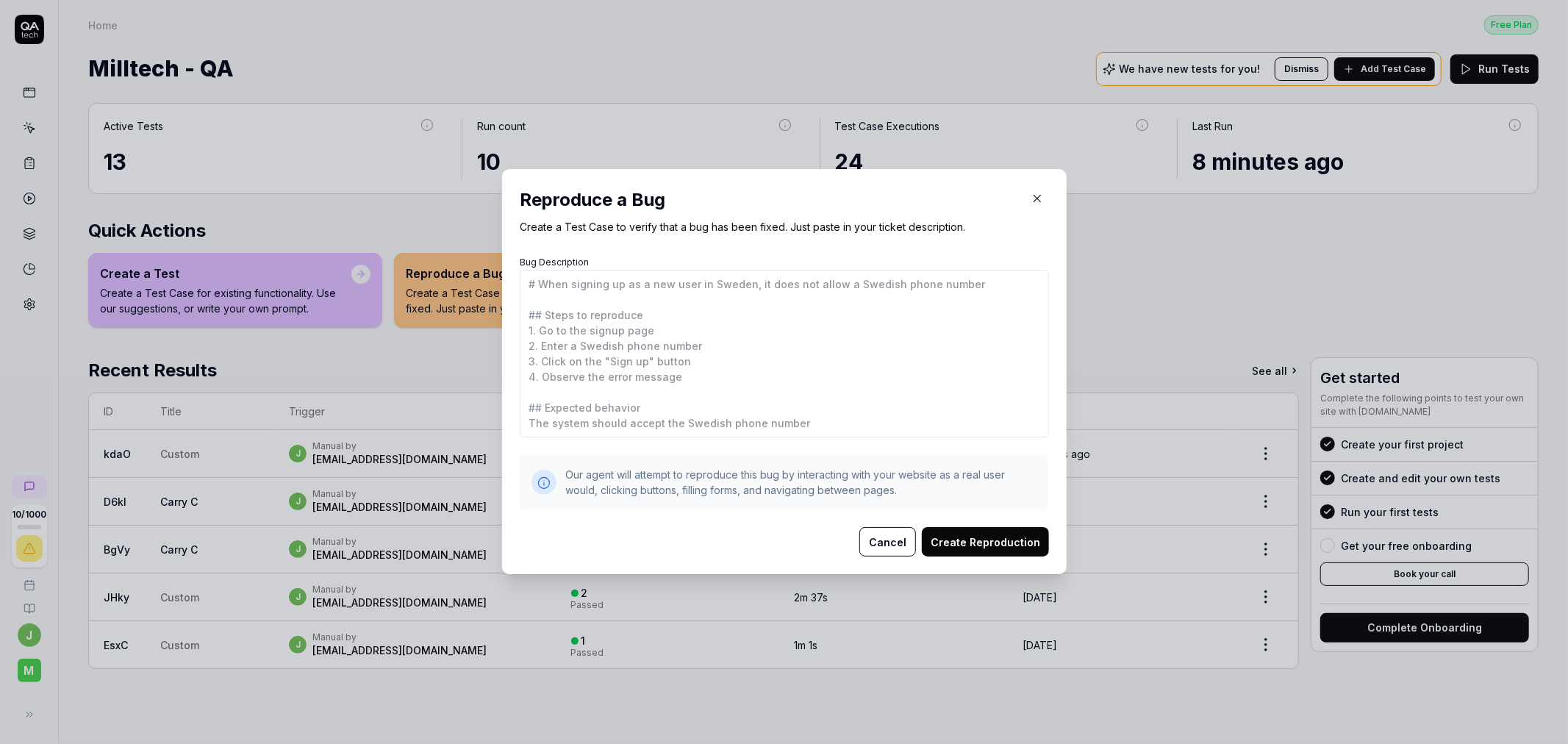
click at [1029, 205] on button "button" at bounding box center [1036, 198] width 23 height 23
type textarea "*"
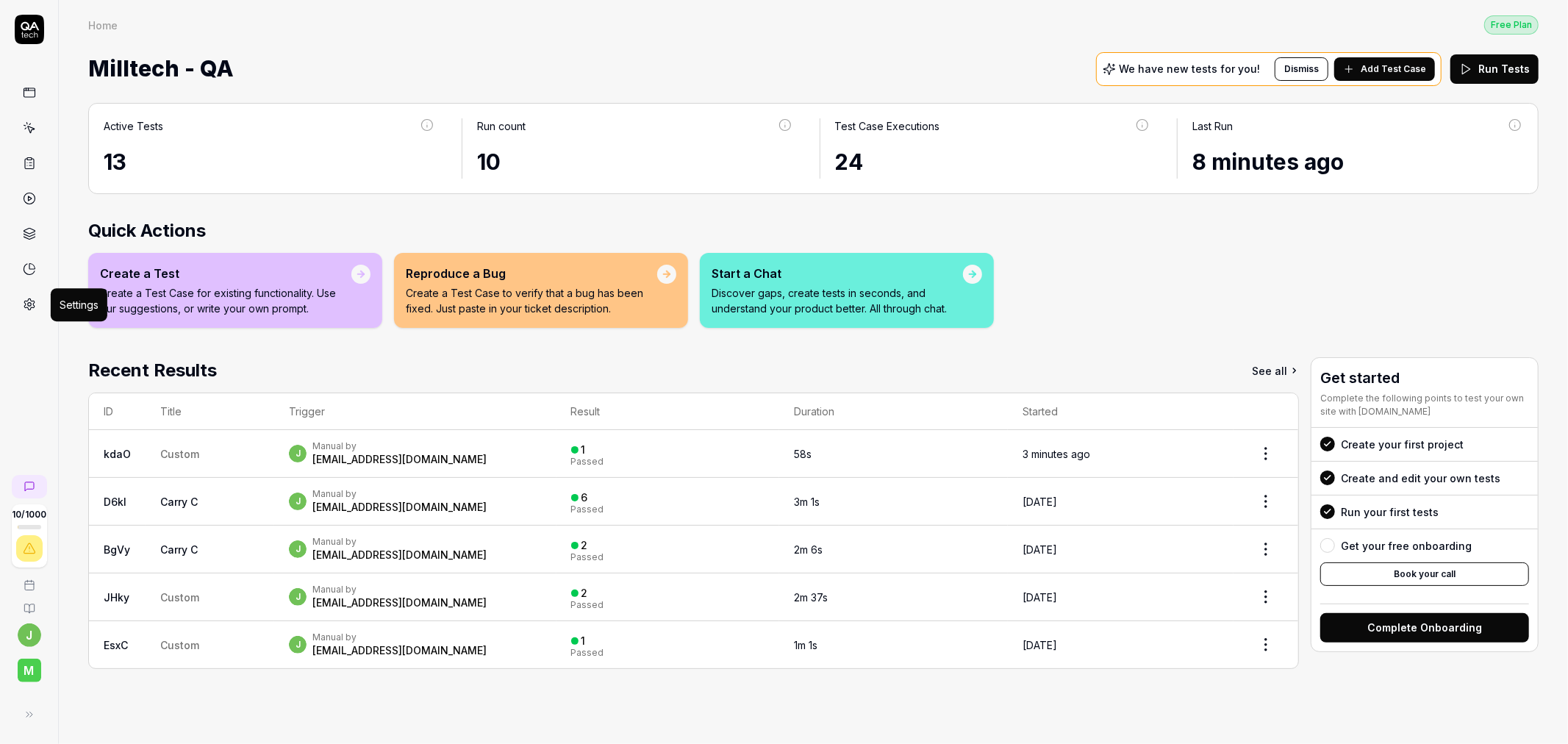
click at [31, 310] on icon at bounding box center [29, 304] width 13 height 13
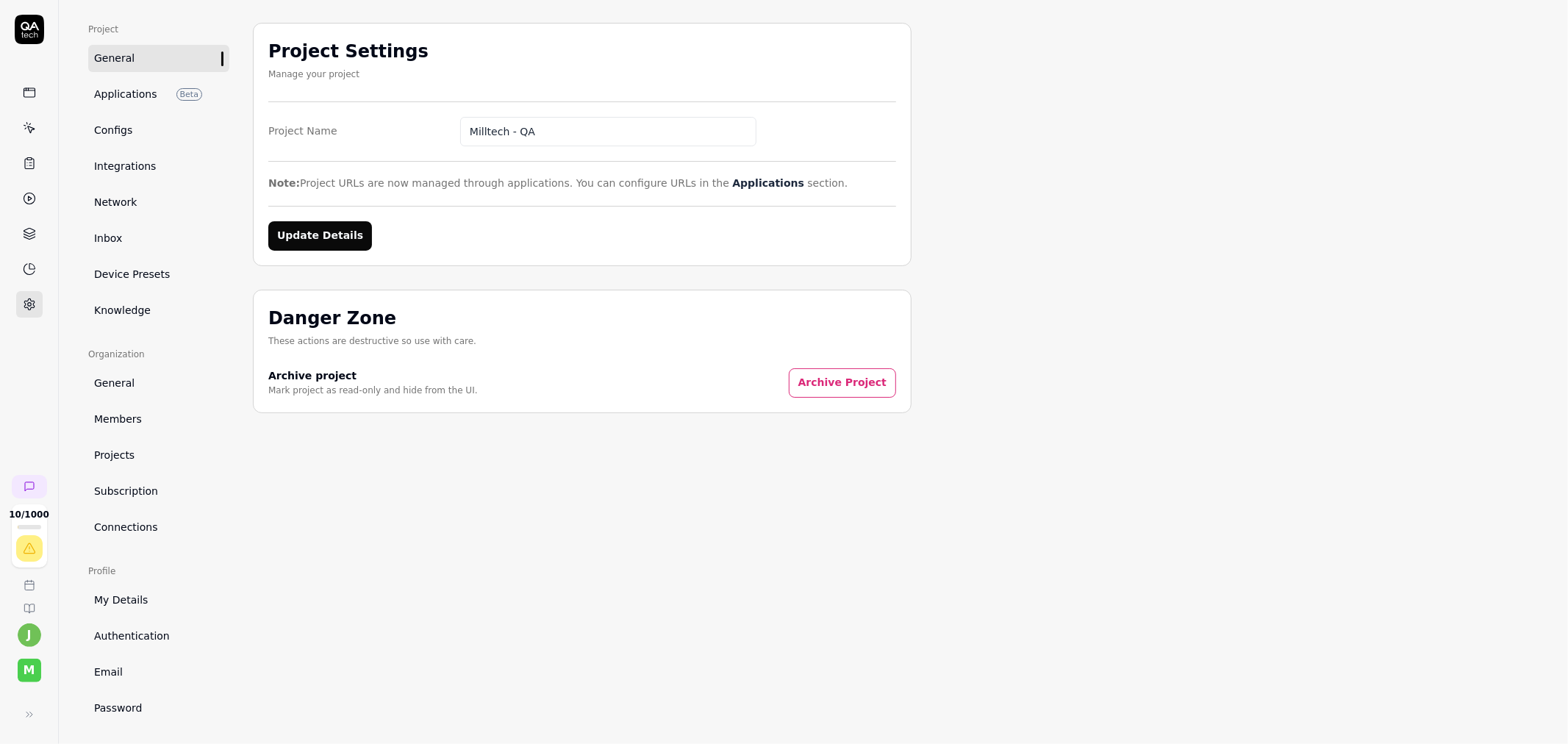
scroll to position [96, 0]
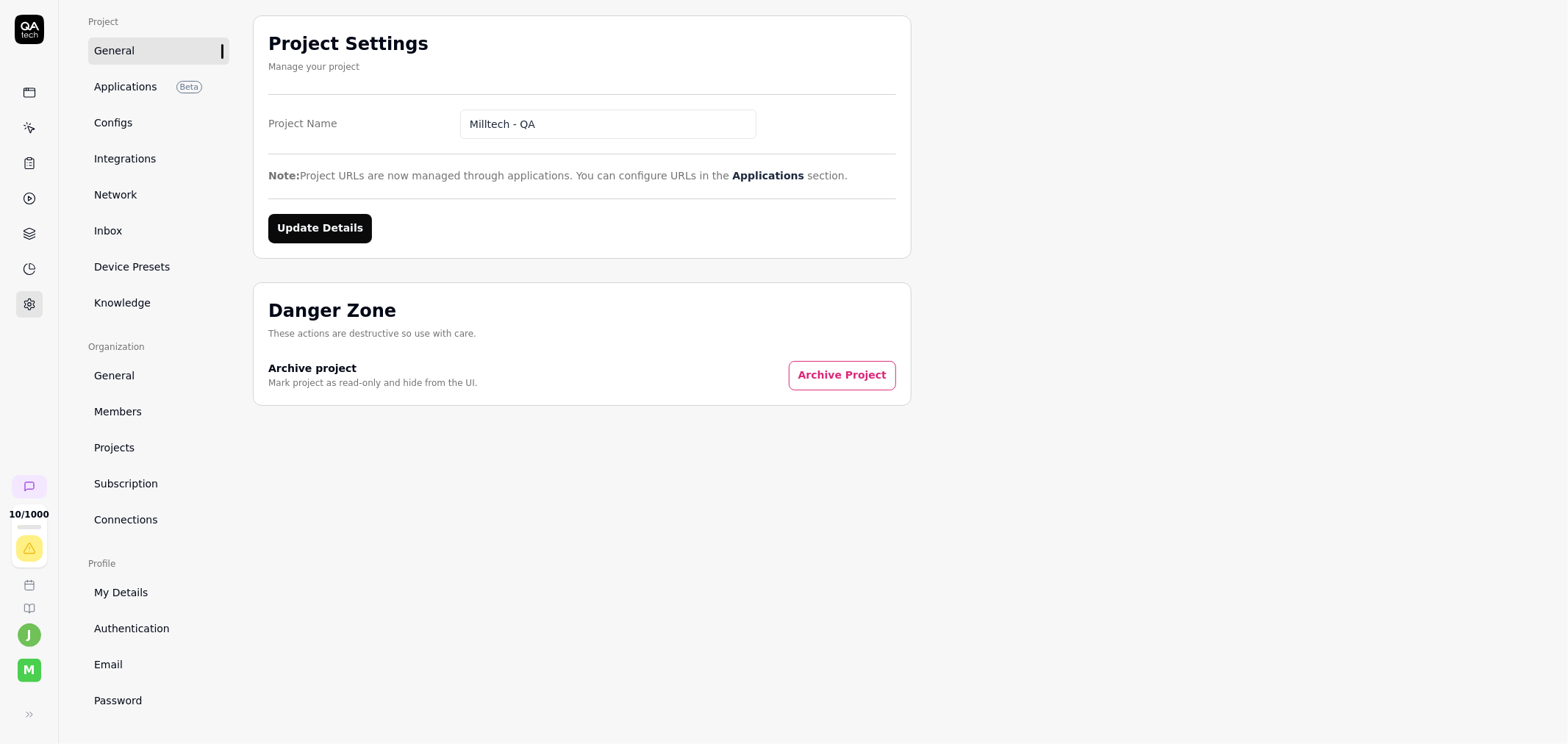
click at [151, 126] on link "Configs" at bounding box center [158, 123] width 141 height 27
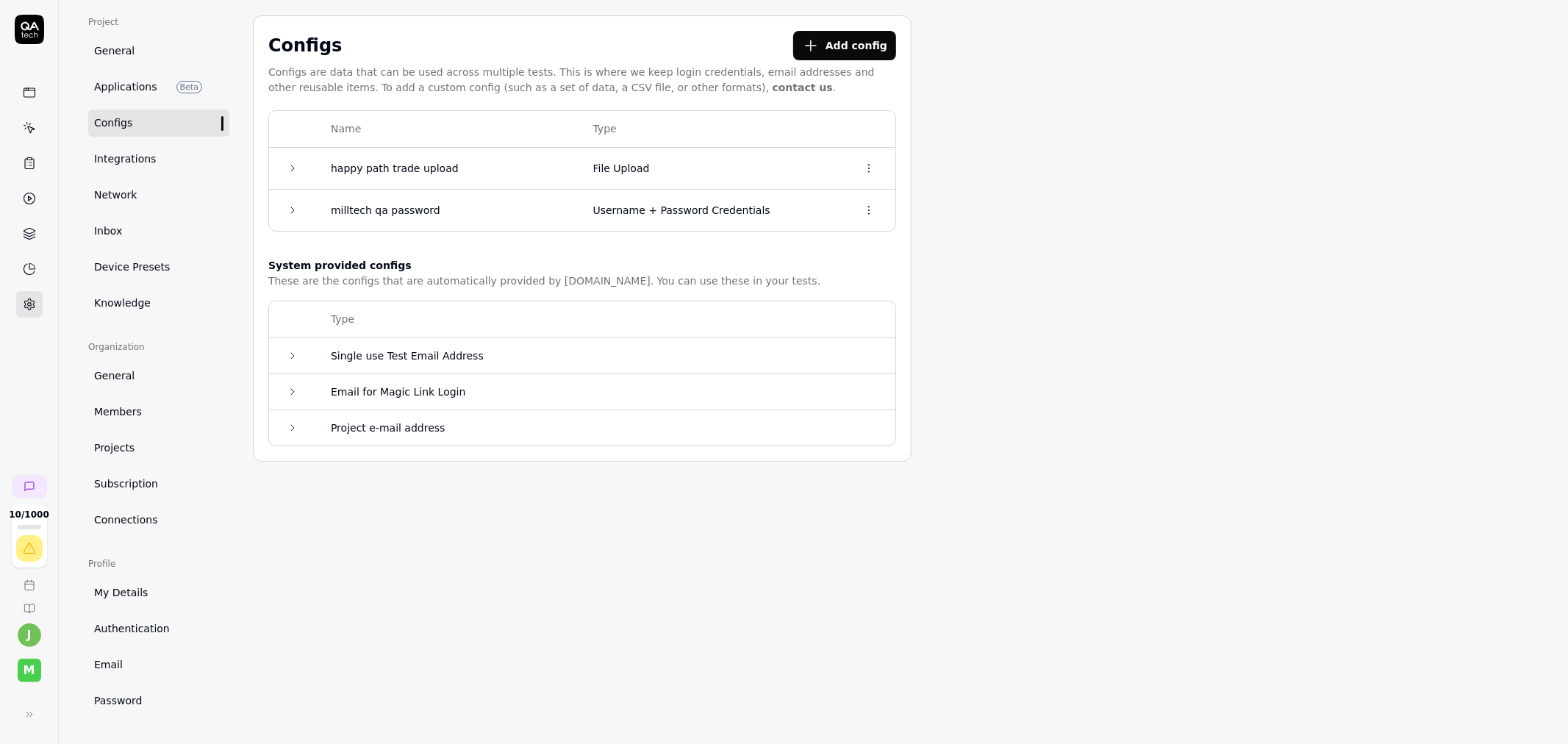
click at [288, 170] on icon at bounding box center [293, 169] width 12 height 12
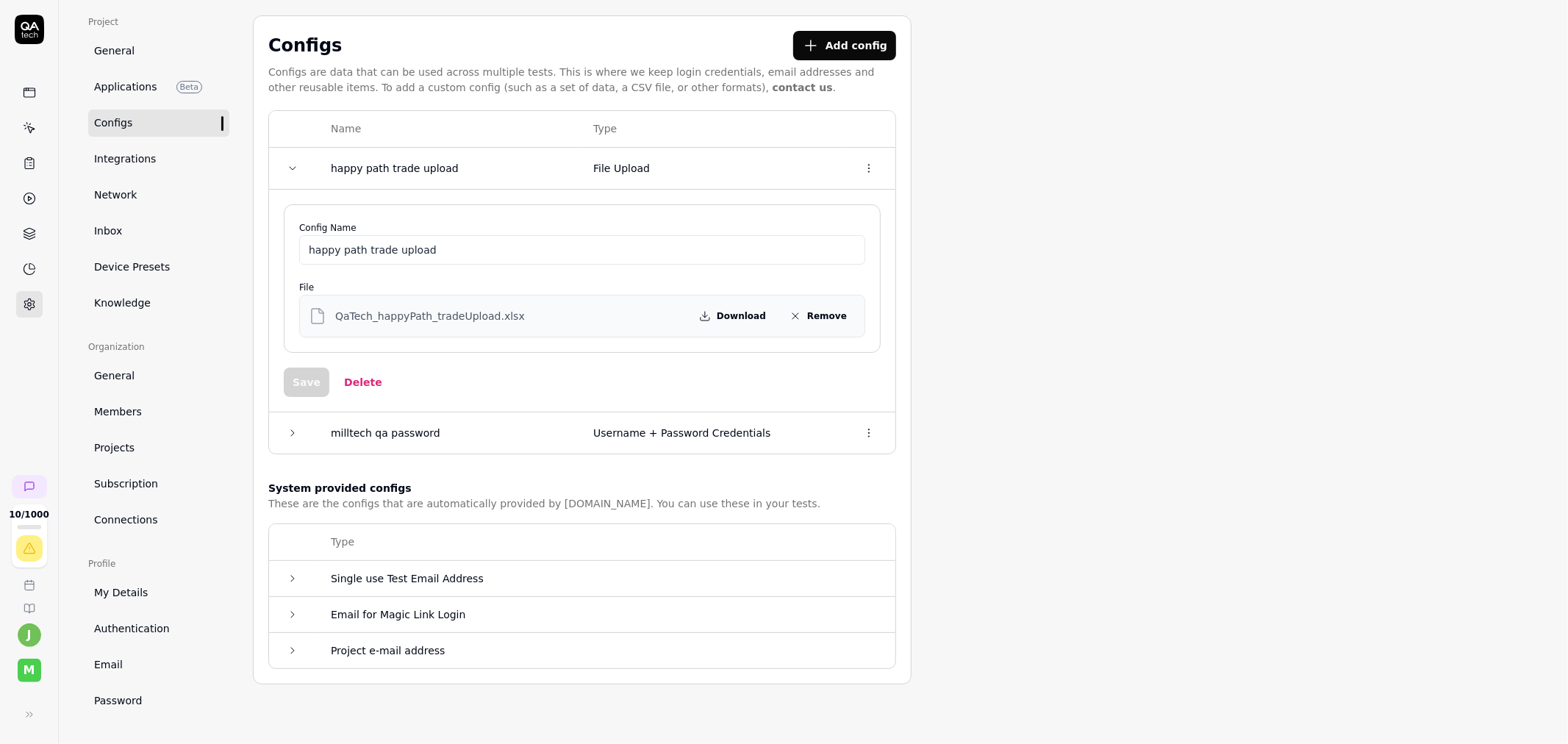
click at [288, 170] on icon at bounding box center [293, 169] width 12 height 12
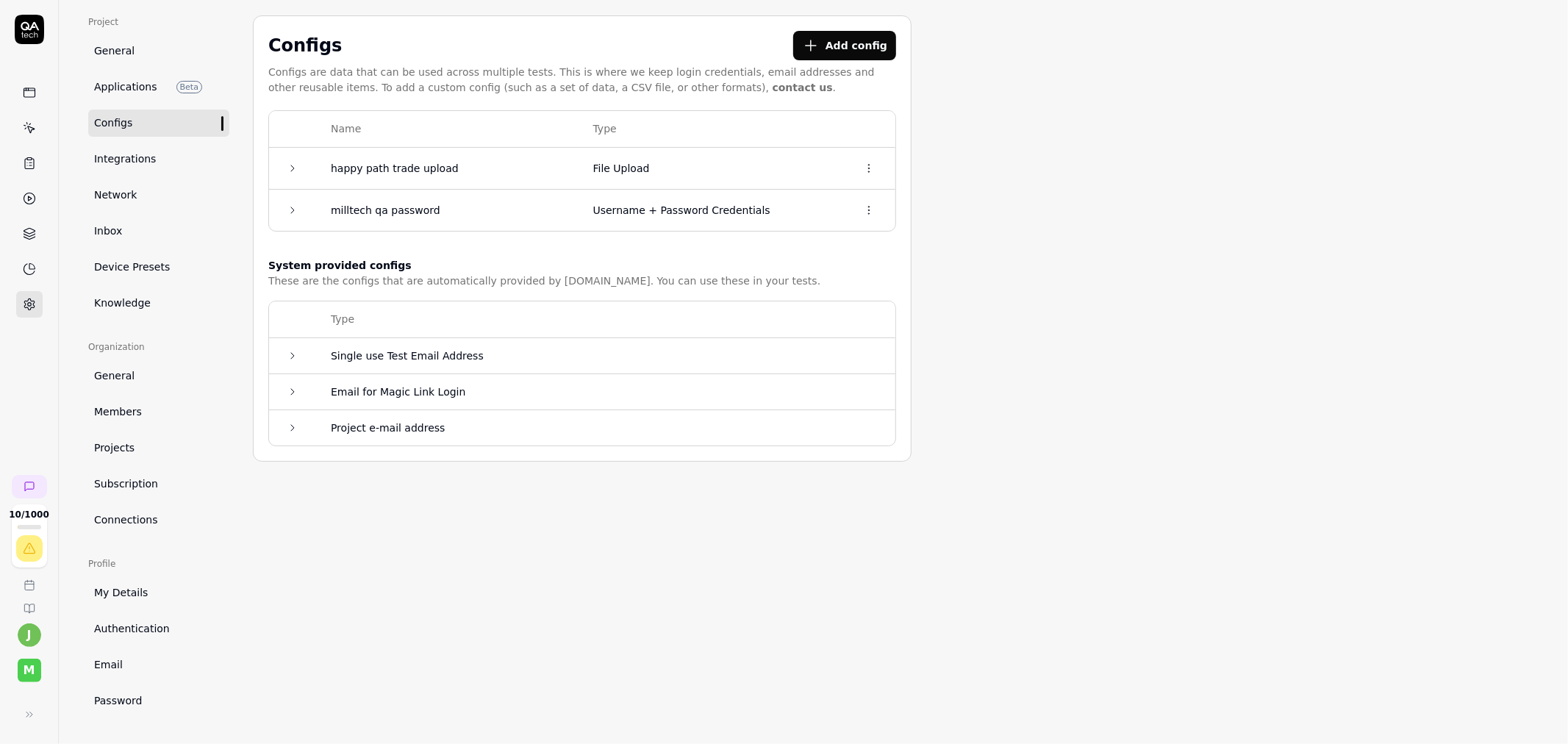
click at [154, 388] on link "General" at bounding box center [158, 376] width 141 height 27
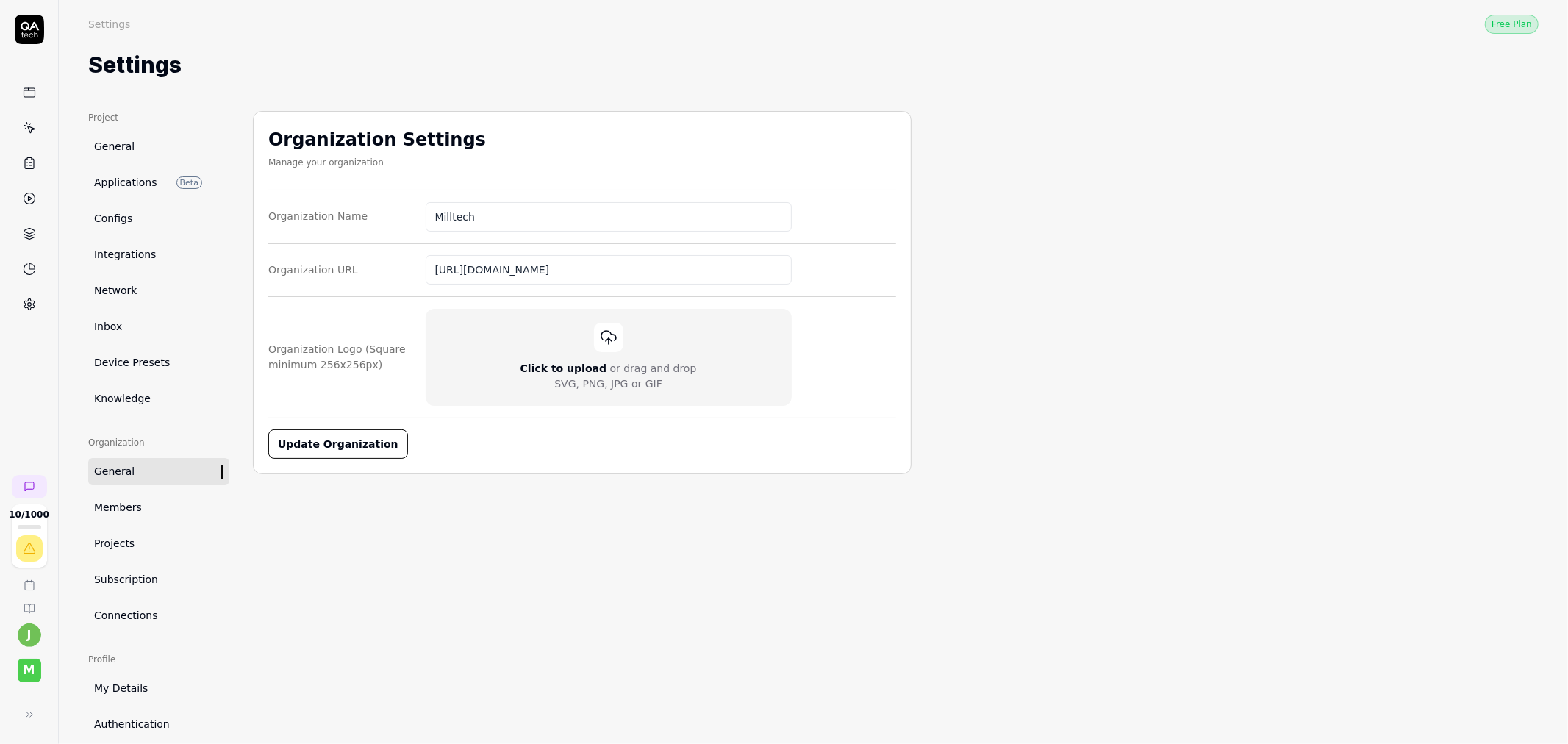
click at [130, 510] on span "Members" at bounding box center [118, 508] width 48 height 15
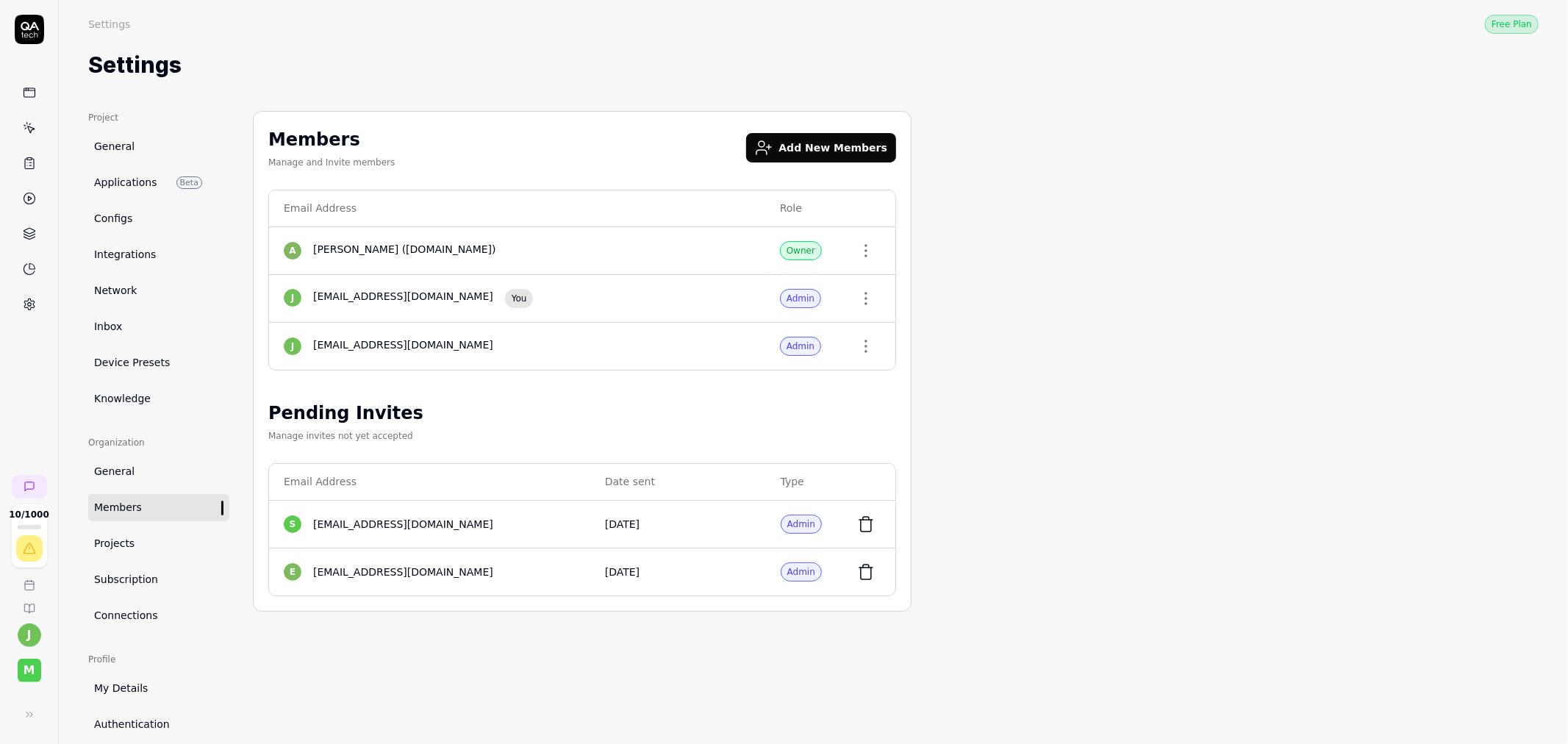
click at [129, 533] on link "Projects" at bounding box center [158, 544] width 141 height 27
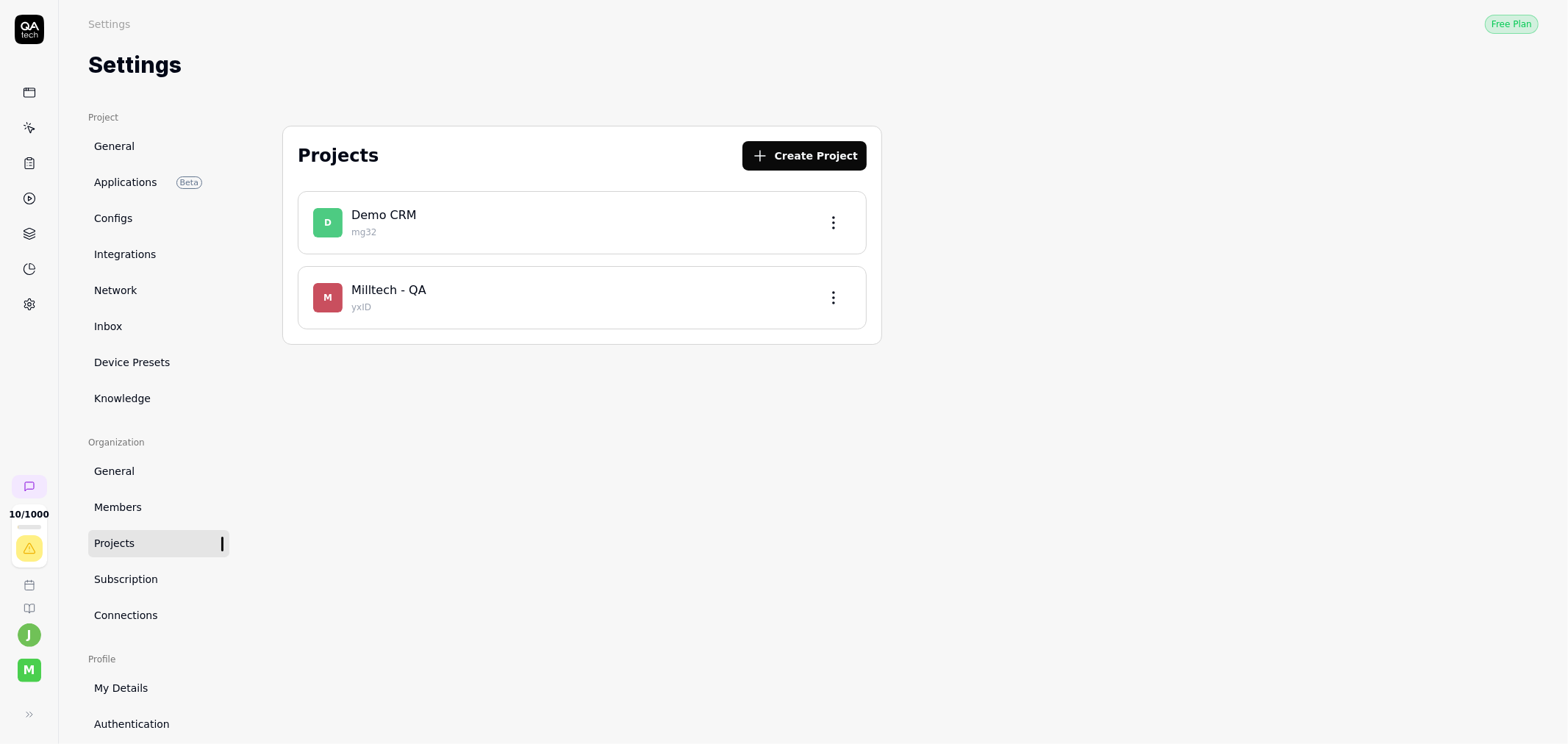
click at [121, 479] on span "General" at bounding box center [114, 472] width 40 height 15
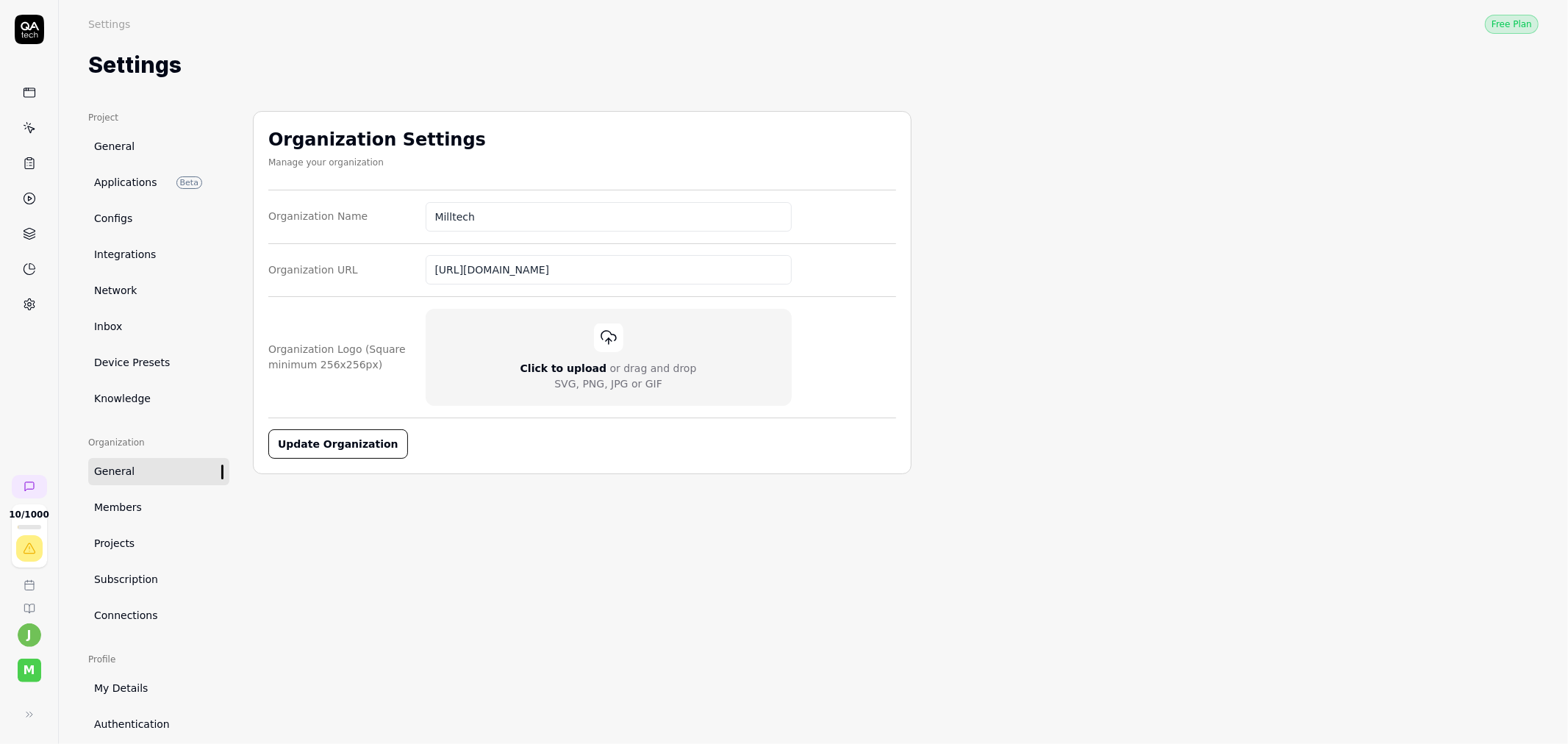
click at [131, 506] on span "Members" at bounding box center [118, 508] width 48 height 15
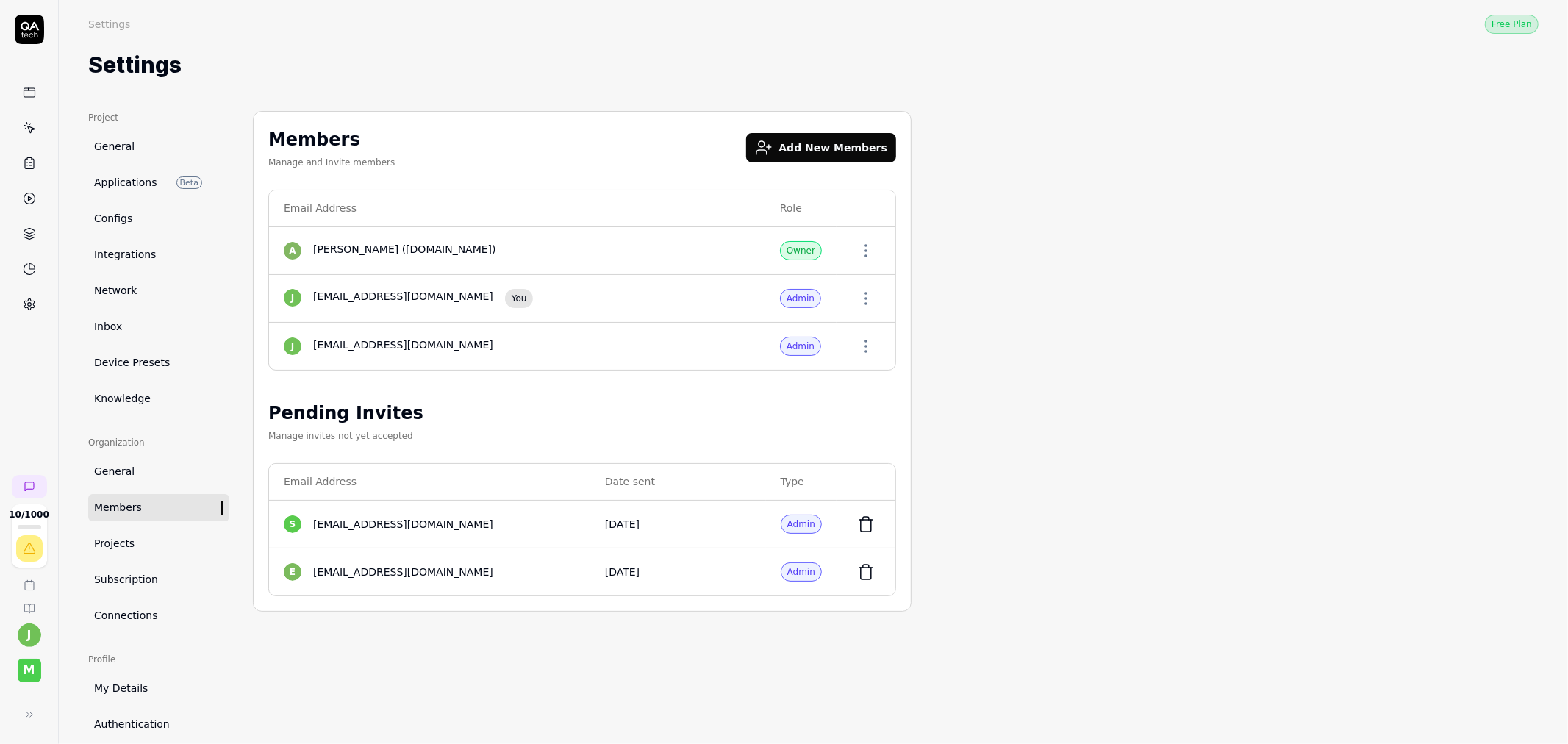
click at [147, 622] on span "Connections" at bounding box center [126, 616] width 64 height 15
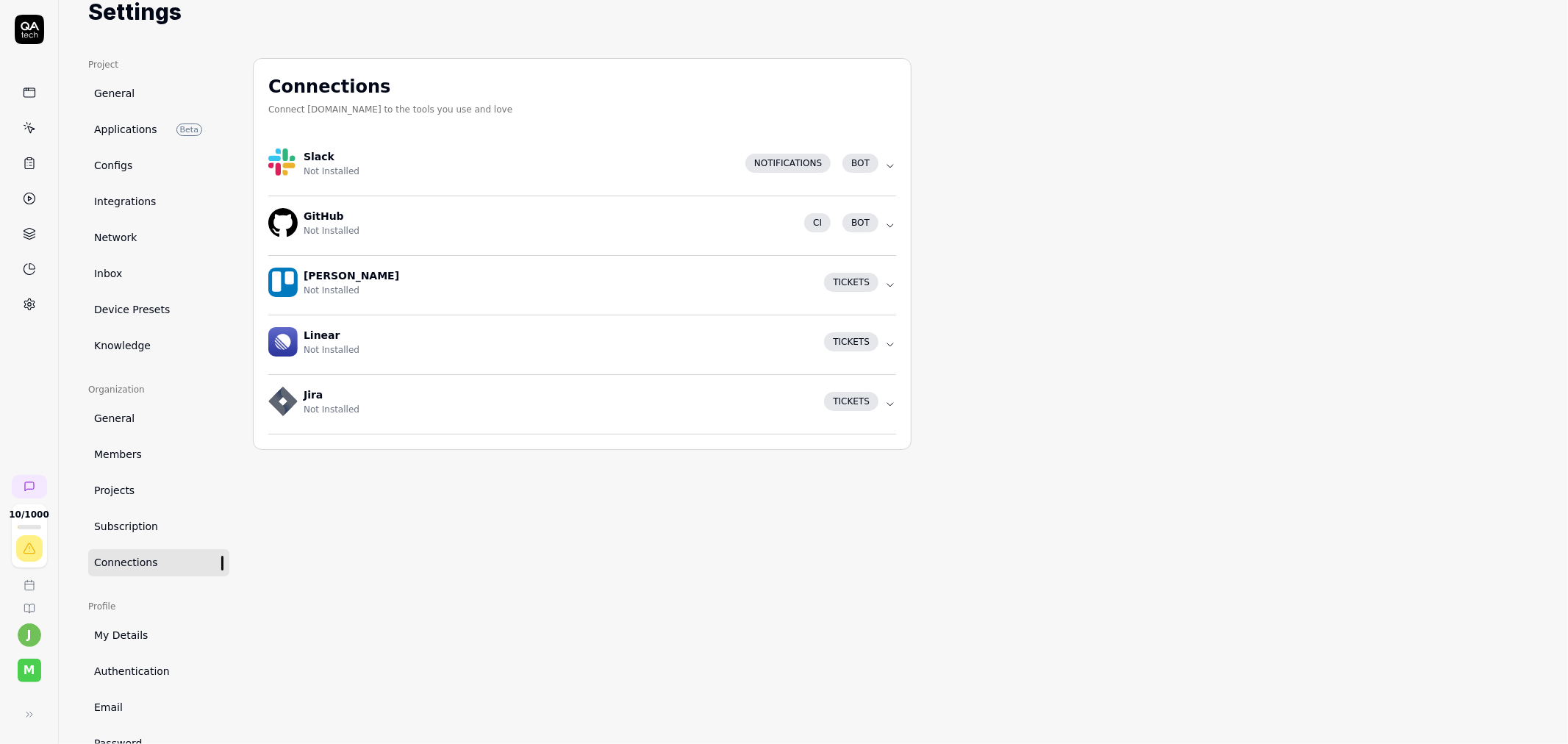
scroll to position [96, 0]
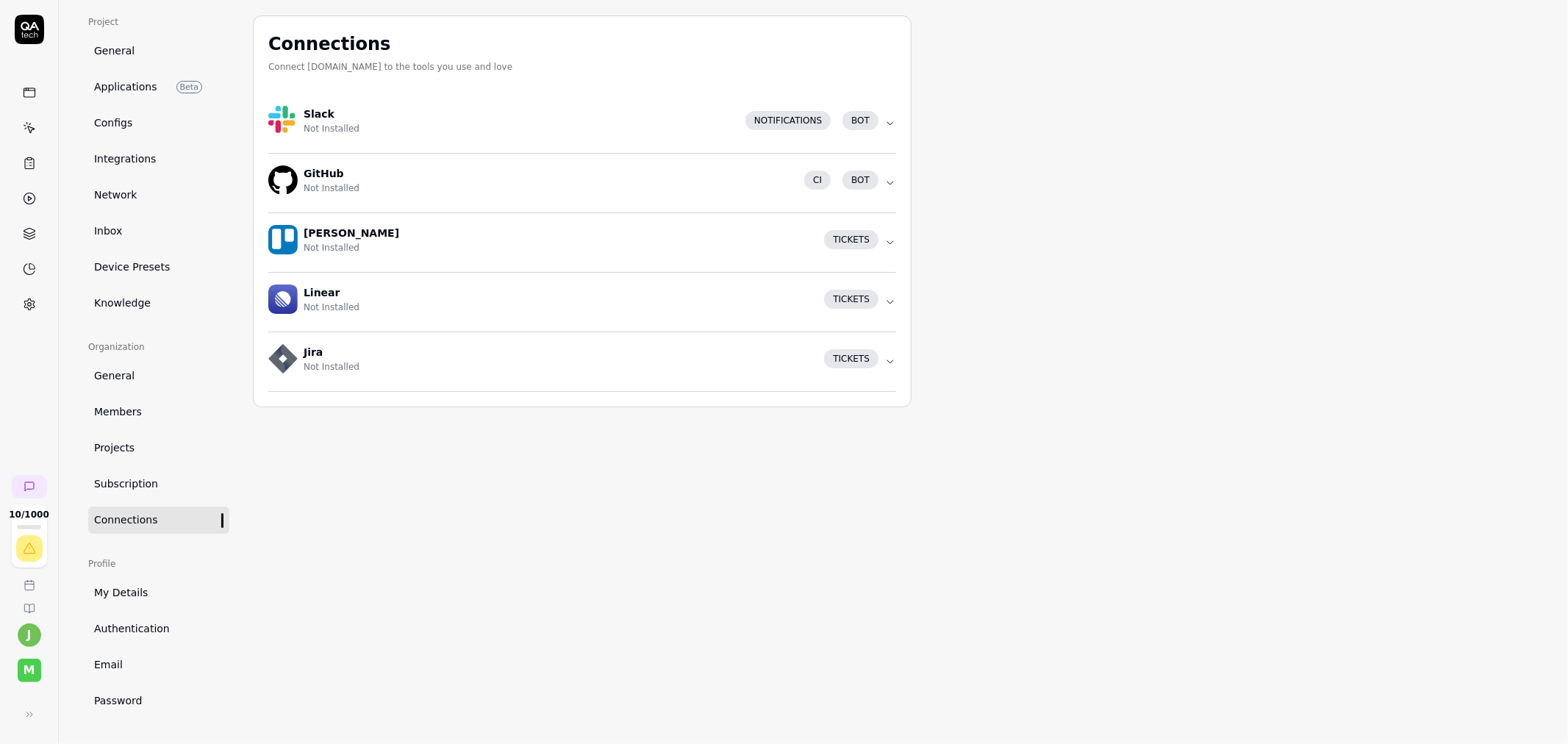
click at [893, 361] on icon "button" at bounding box center [890, 362] width 12 height 12
click at [170, 600] on link "My Details" at bounding box center [158, 593] width 141 height 27
